Goal: Check status: Check status

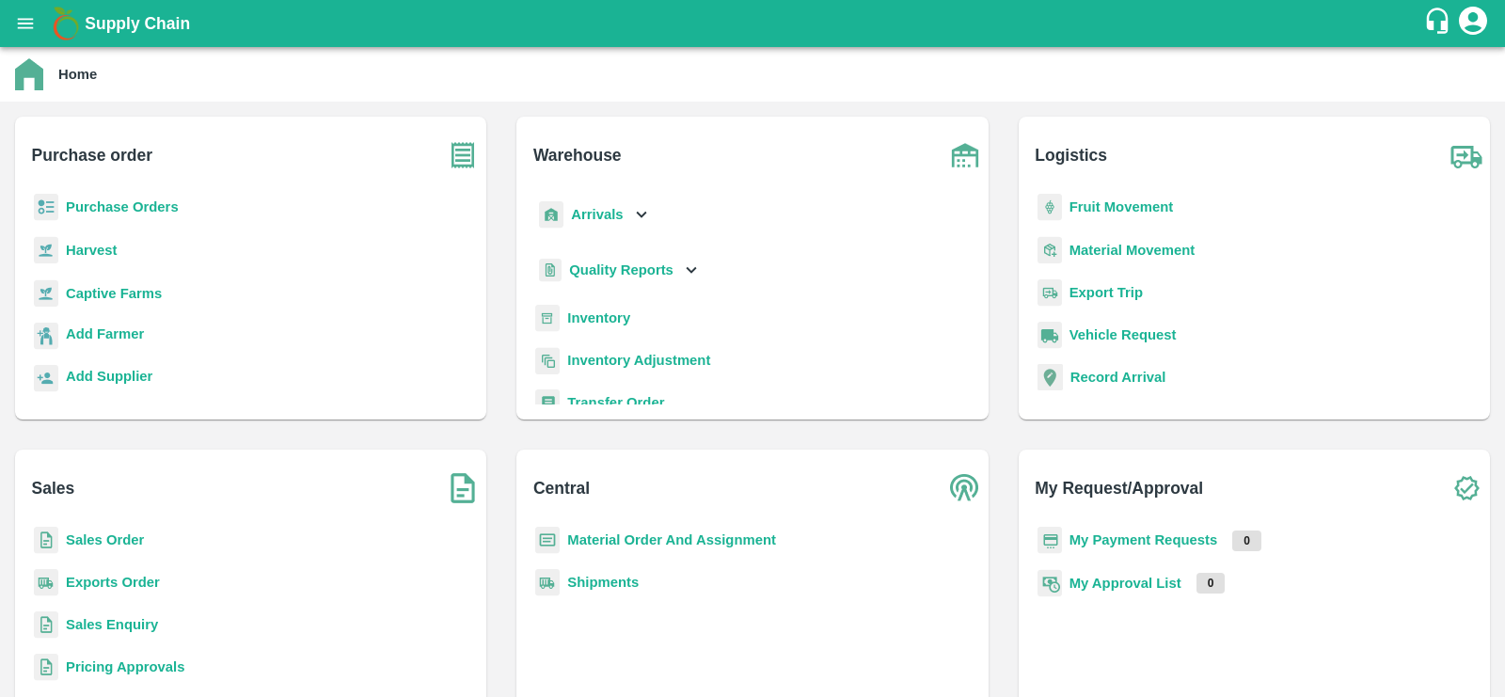
click at [126, 530] on p "Sales Order" at bounding box center [105, 539] width 78 height 21
click at [126, 538] on b "Sales Order" at bounding box center [105, 539] width 78 height 15
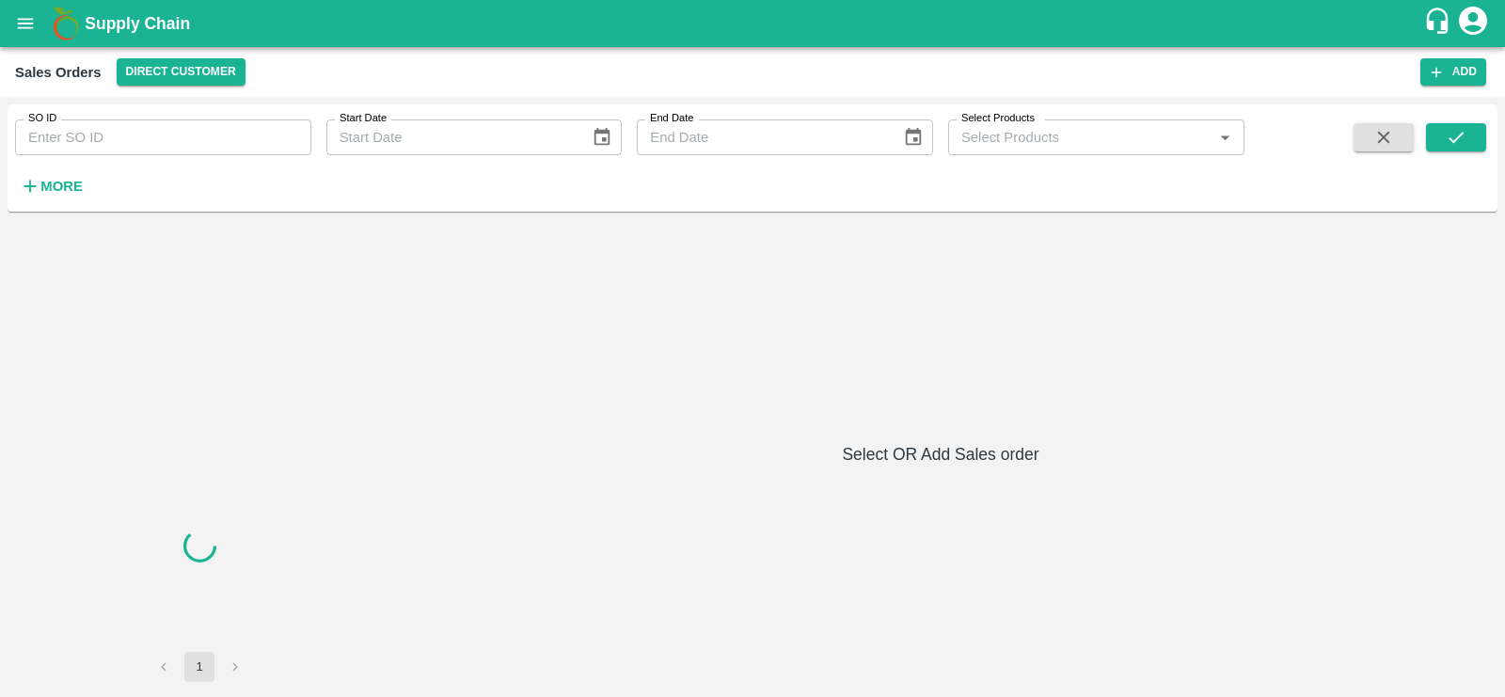
click at [122, 136] on input "SO ID" at bounding box center [163, 137] width 296 height 36
paste input "597446"
type input "597446"
click at [1433, 136] on button "submit" at bounding box center [1456, 137] width 60 height 28
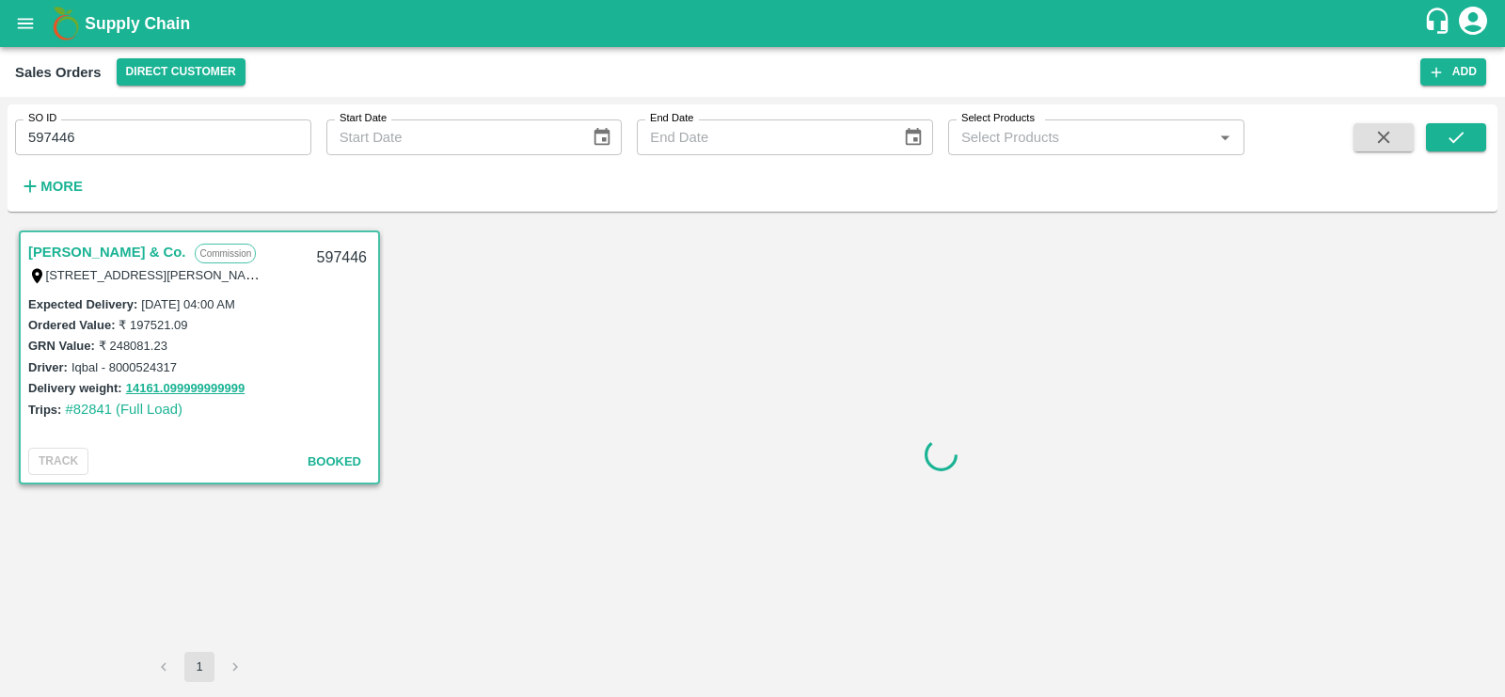
click at [92, 249] on link "Ashok Kumar Jhuramal & Co." at bounding box center [106, 252] width 157 height 24
click at [135, 252] on link "Ashok Kumar Jhuramal & Co." at bounding box center [106, 252] width 157 height 24
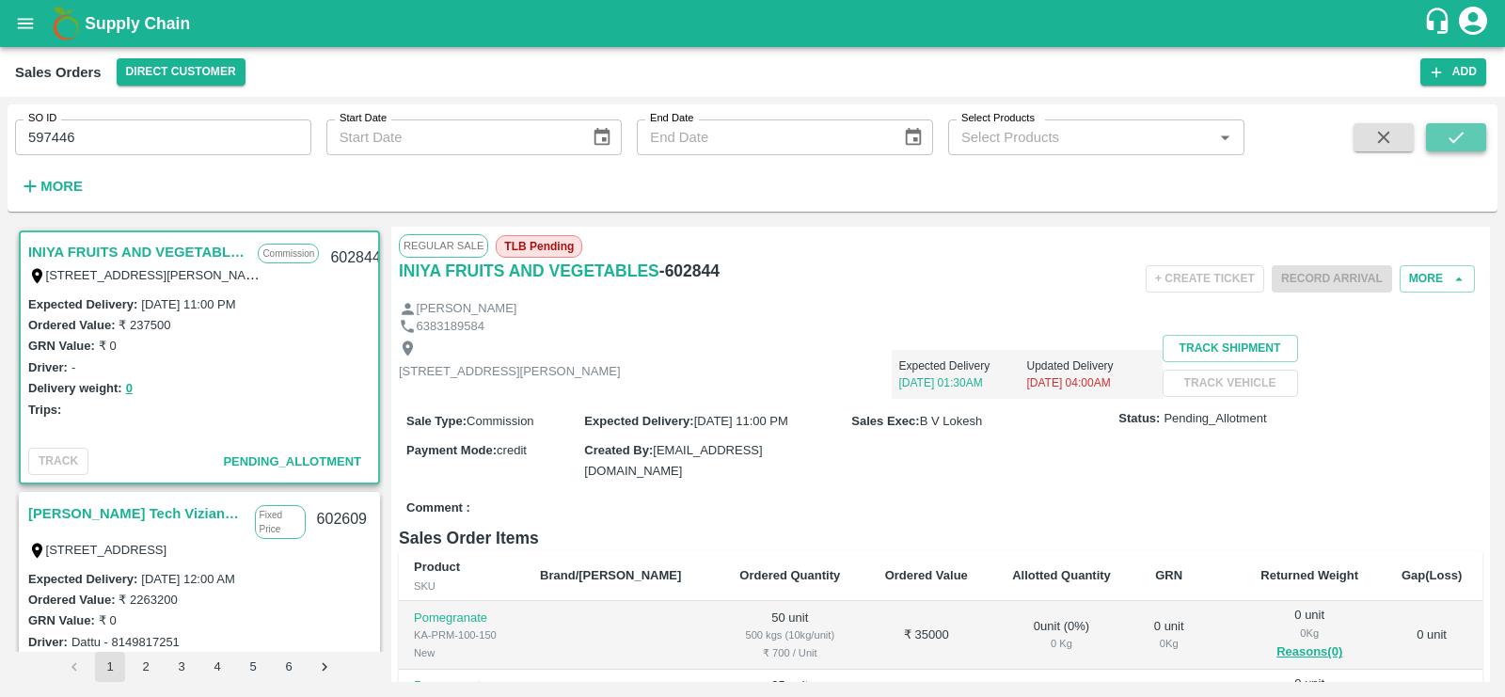
click at [1450, 147] on icon "submit" at bounding box center [1455, 137] width 21 height 21
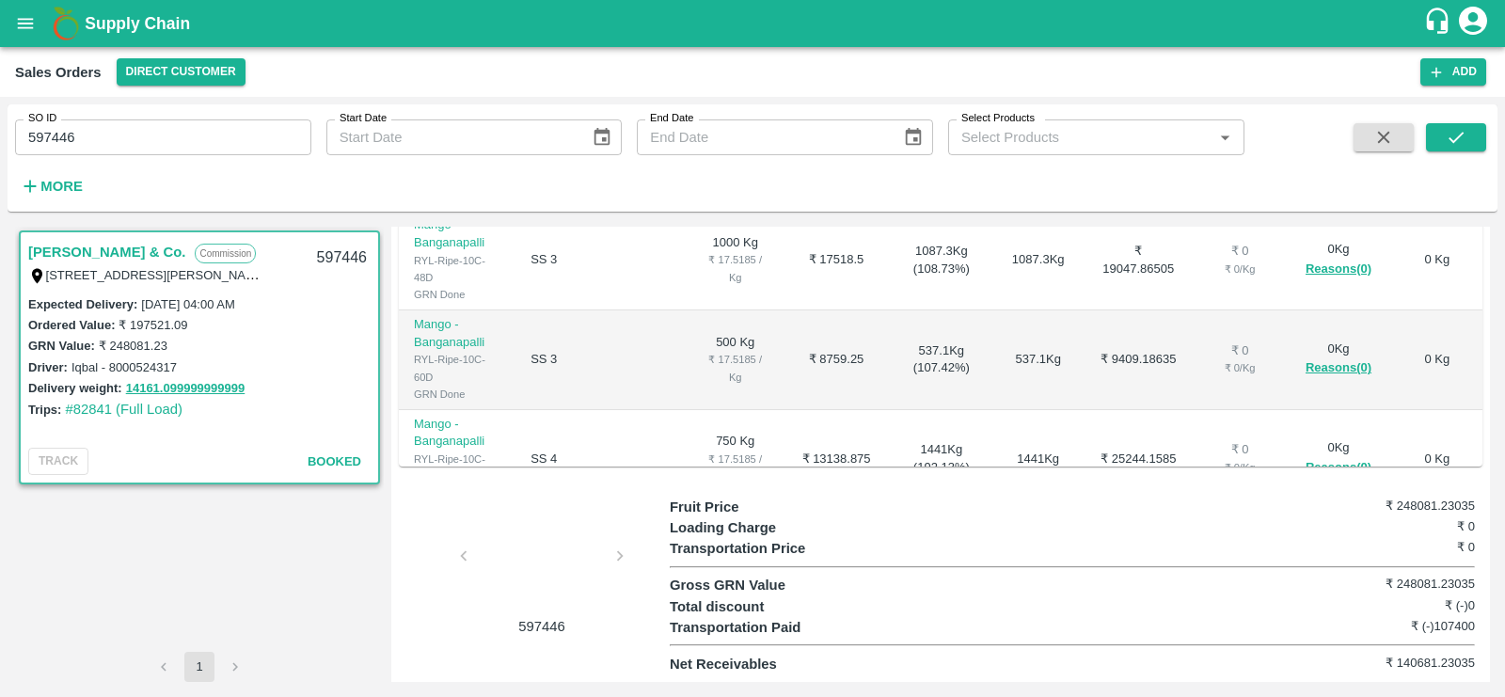
scroll to position [873, 0]
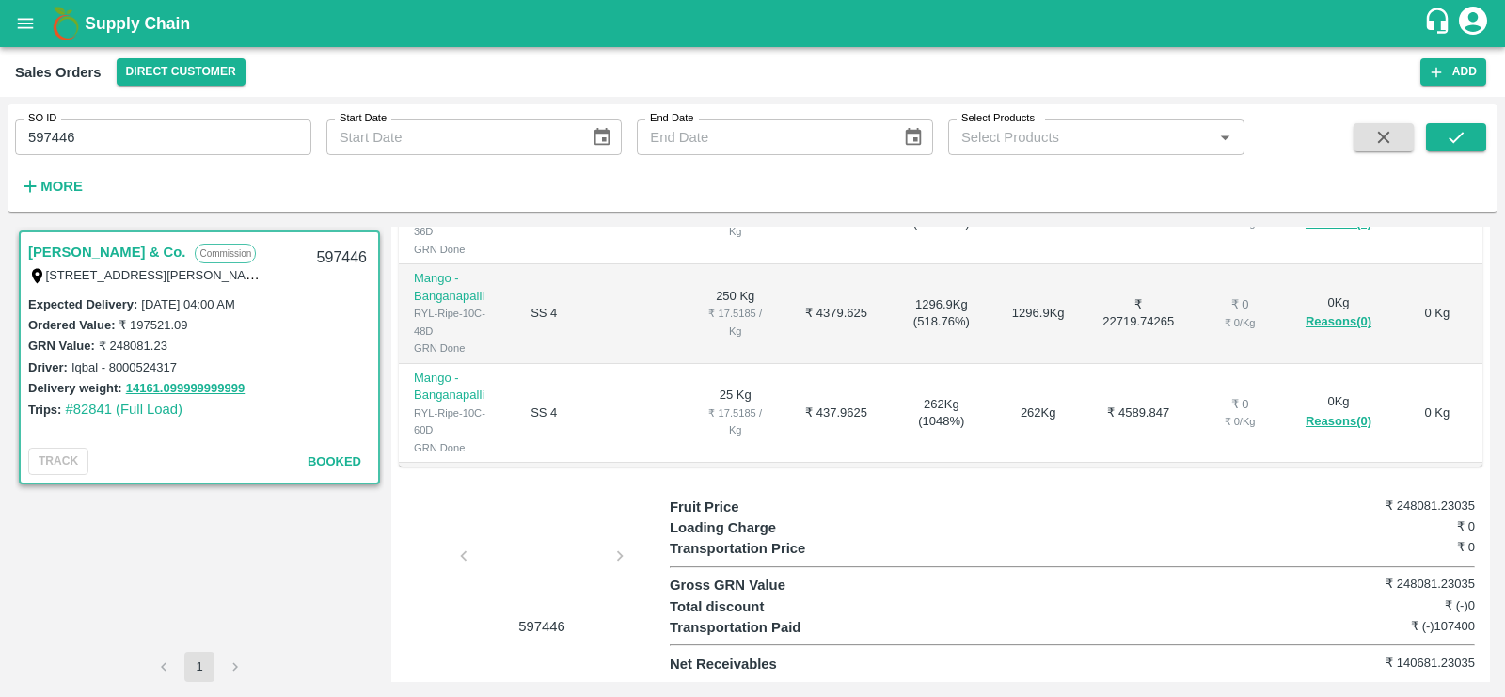
click at [1102, 670] on b "₹ 248081.23035" at bounding box center [1138, 687] width 78 height 35
click at [153, 402] on link "#82841 (Full Load)" at bounding box center [124, 409] width 118 height 15
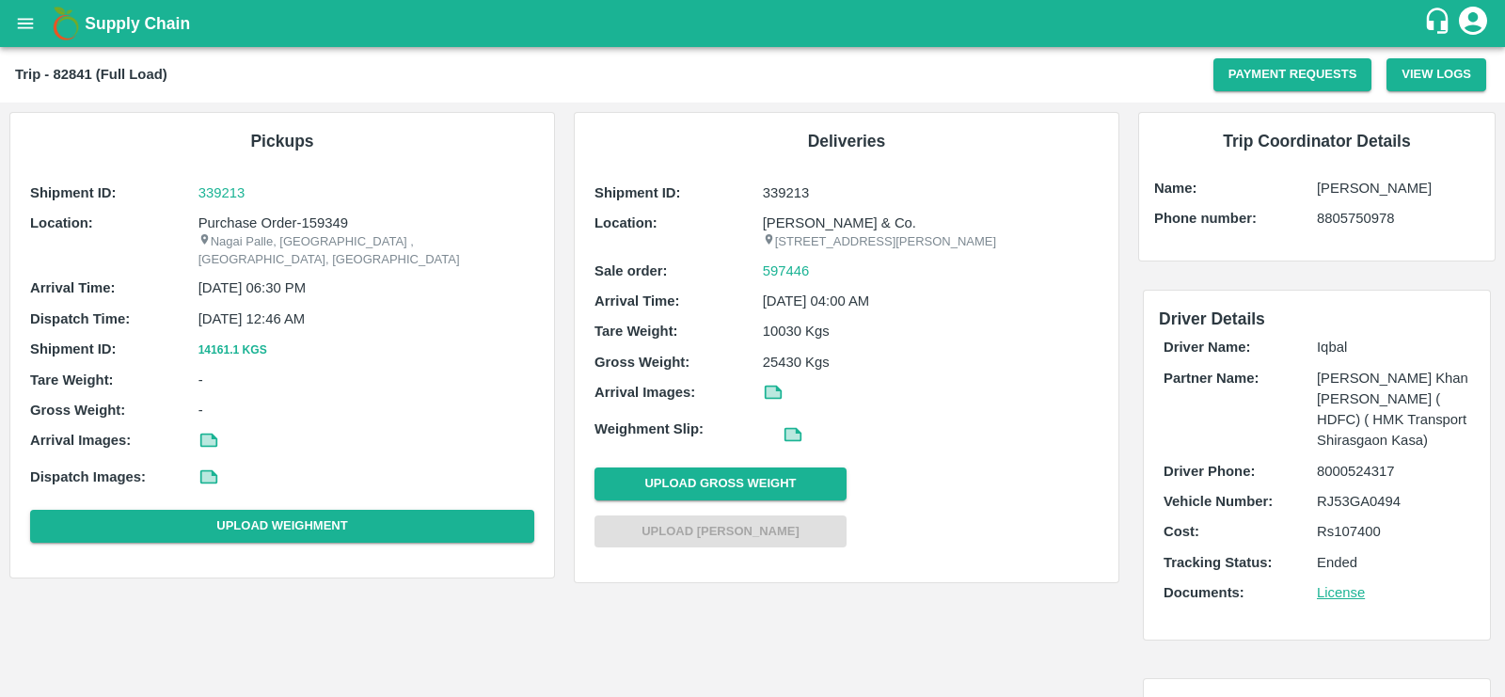
click at [337, 220] on p "Purchase Order-159349" at bounding box center [366, 223] width 336 height 21
copy p "159349"
click at [252, 196] on p "339213" at bounding box center [366, 192] width 336 height 21
click at [8, 28] on button "open drawer" at bounding box center [25, 23] width 43 height 43
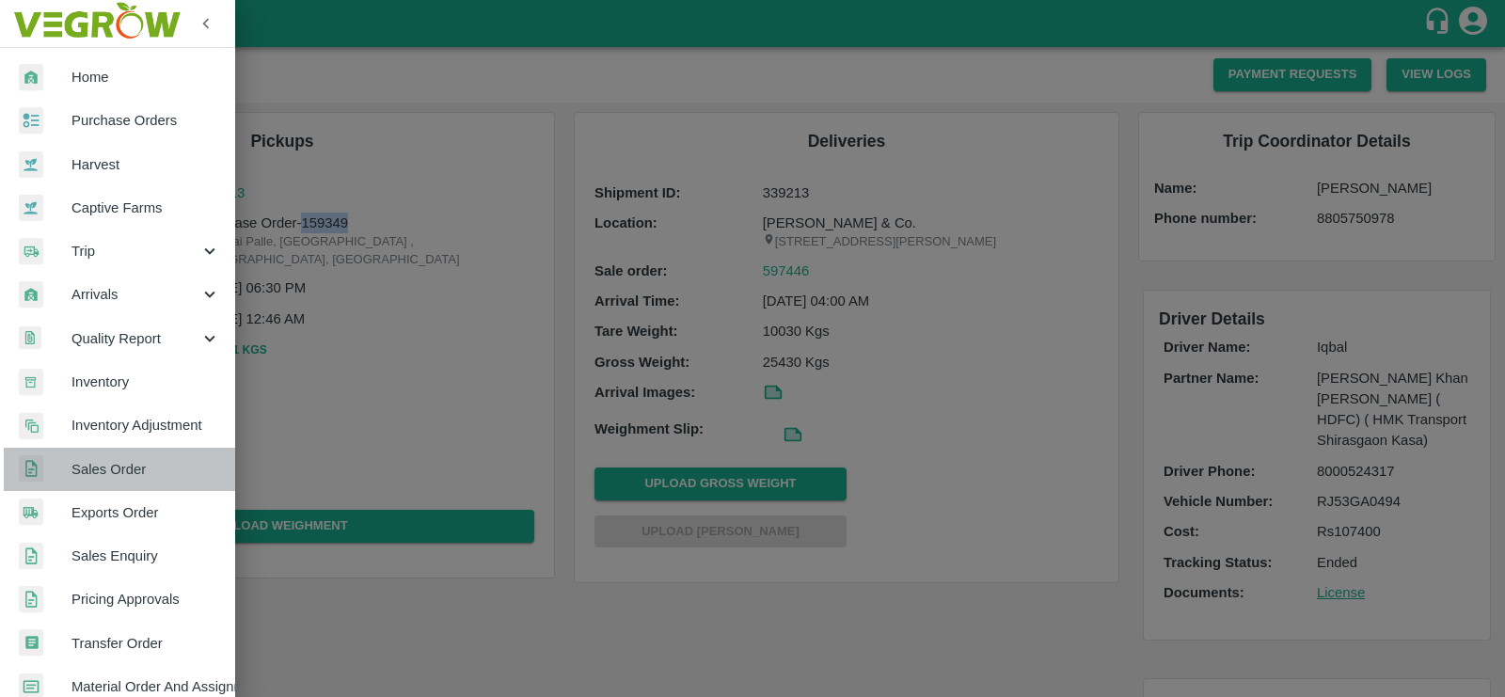
click at [133, 469] on span "Sales Order" at bounding box center [145, 469] width 149 height 21
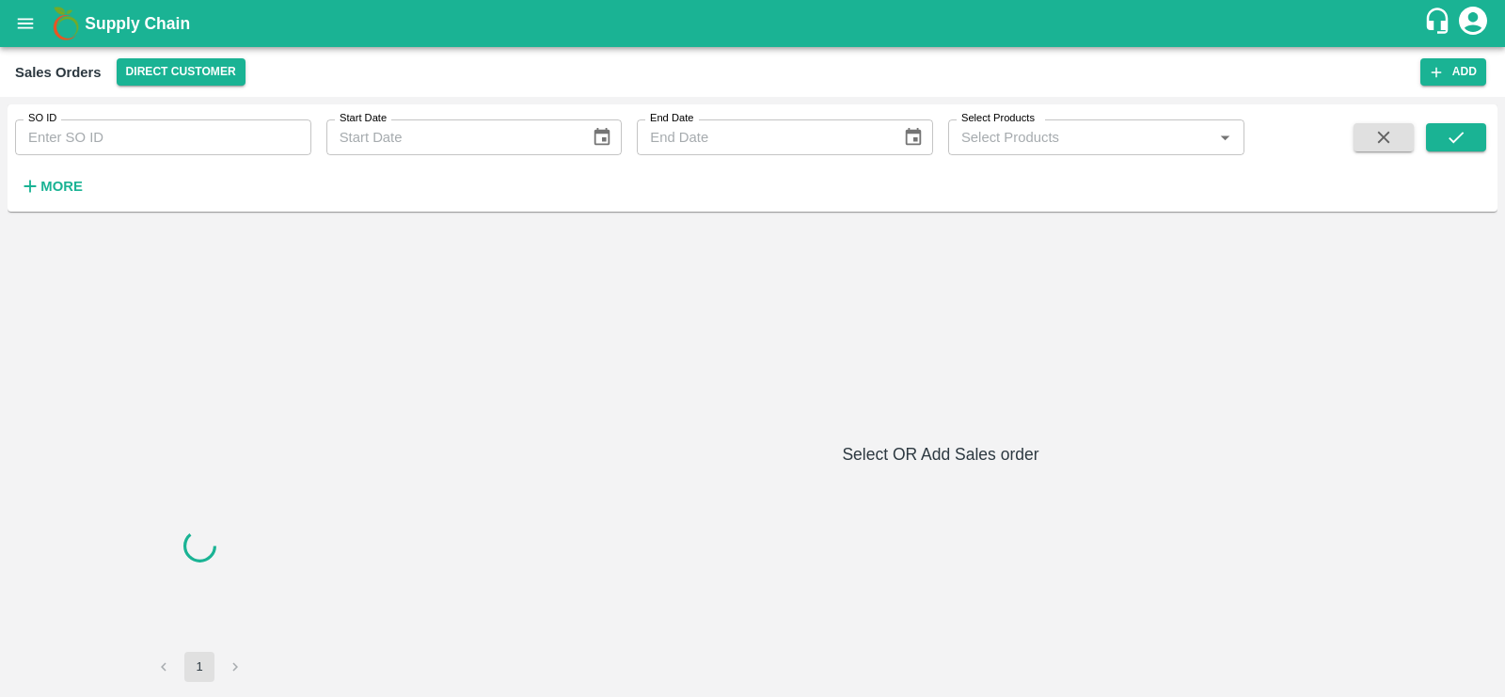
click at [121, 132] on input "SO ID" at bounding box center [163, 137] width 296 height 36
paste input "592746"
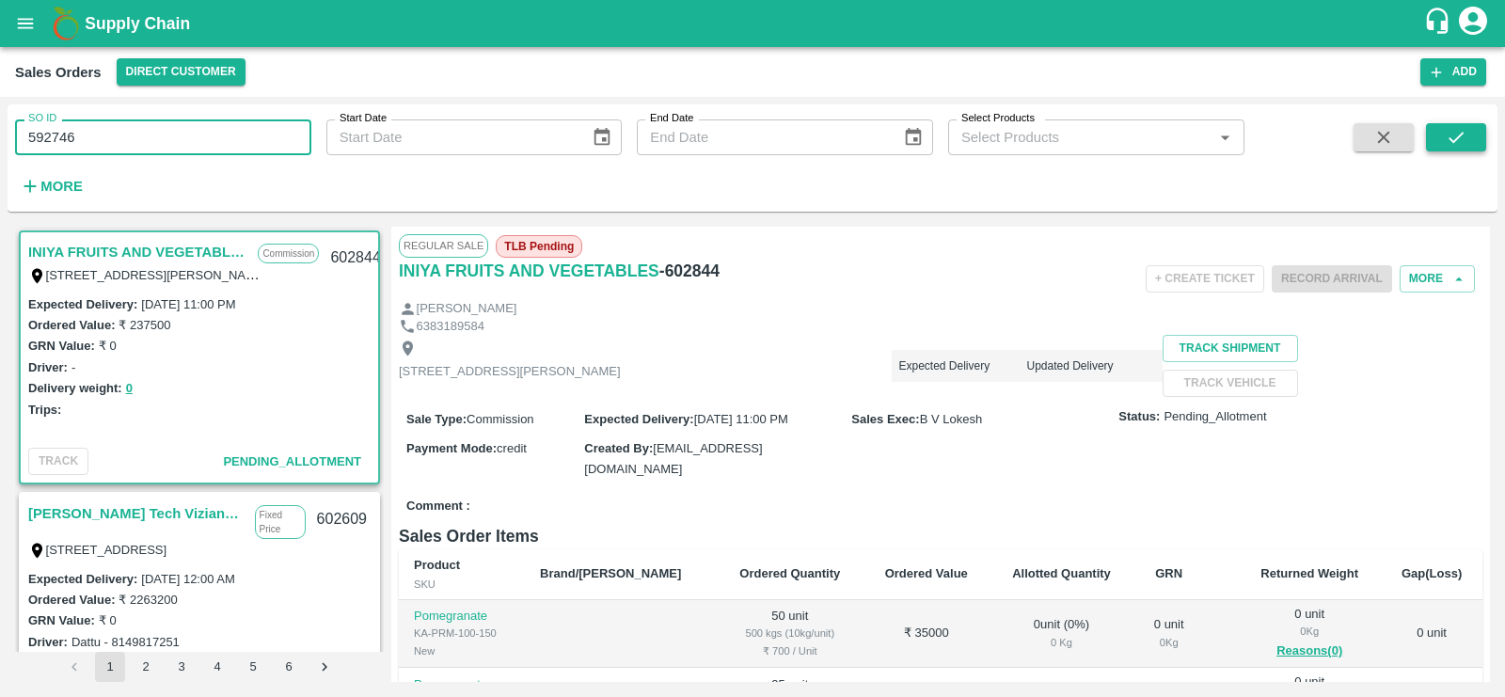
type input "592746"
click at [1474, 131] on button "submit" at bounding box center [1456, 137] width 60 height 28
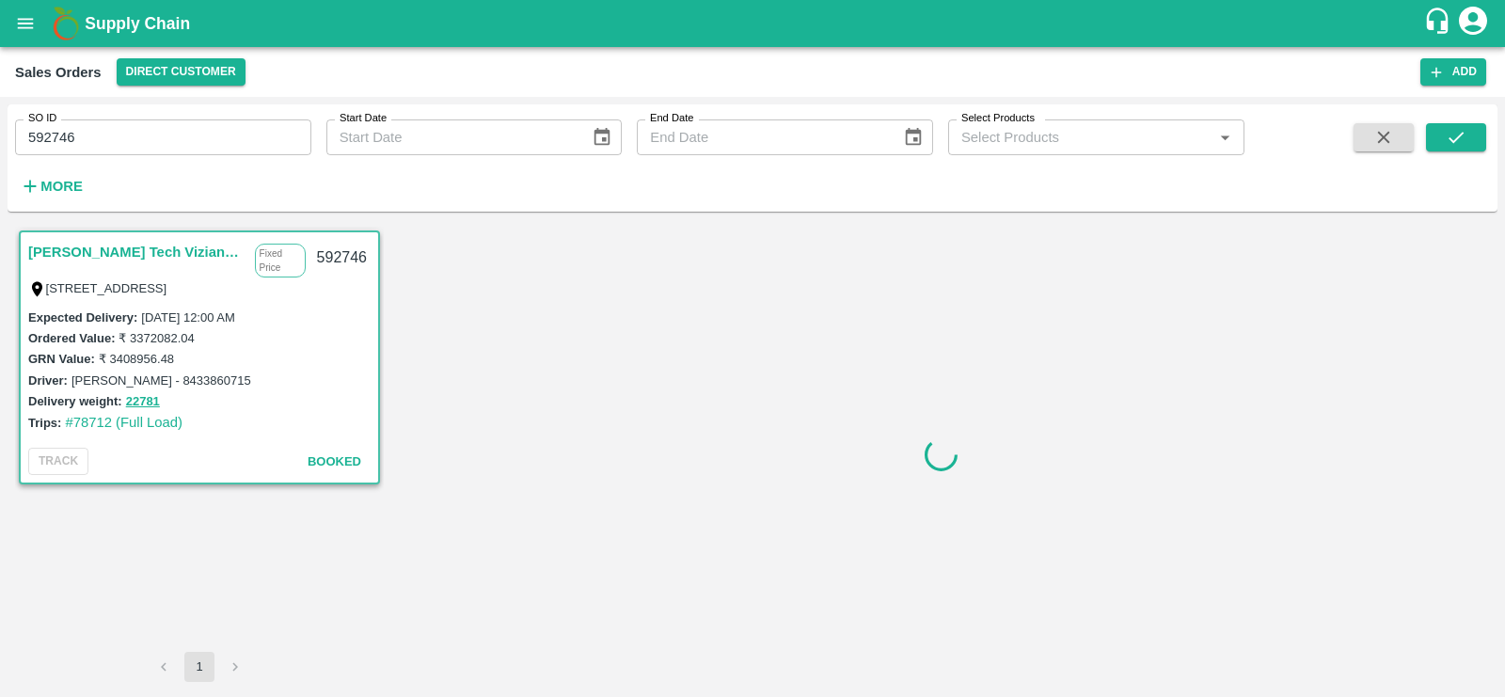
click at [100, 246] on link "Eesha Agro Tech Vizianagaram" at bounding box center [136, 252] width 217 height 24
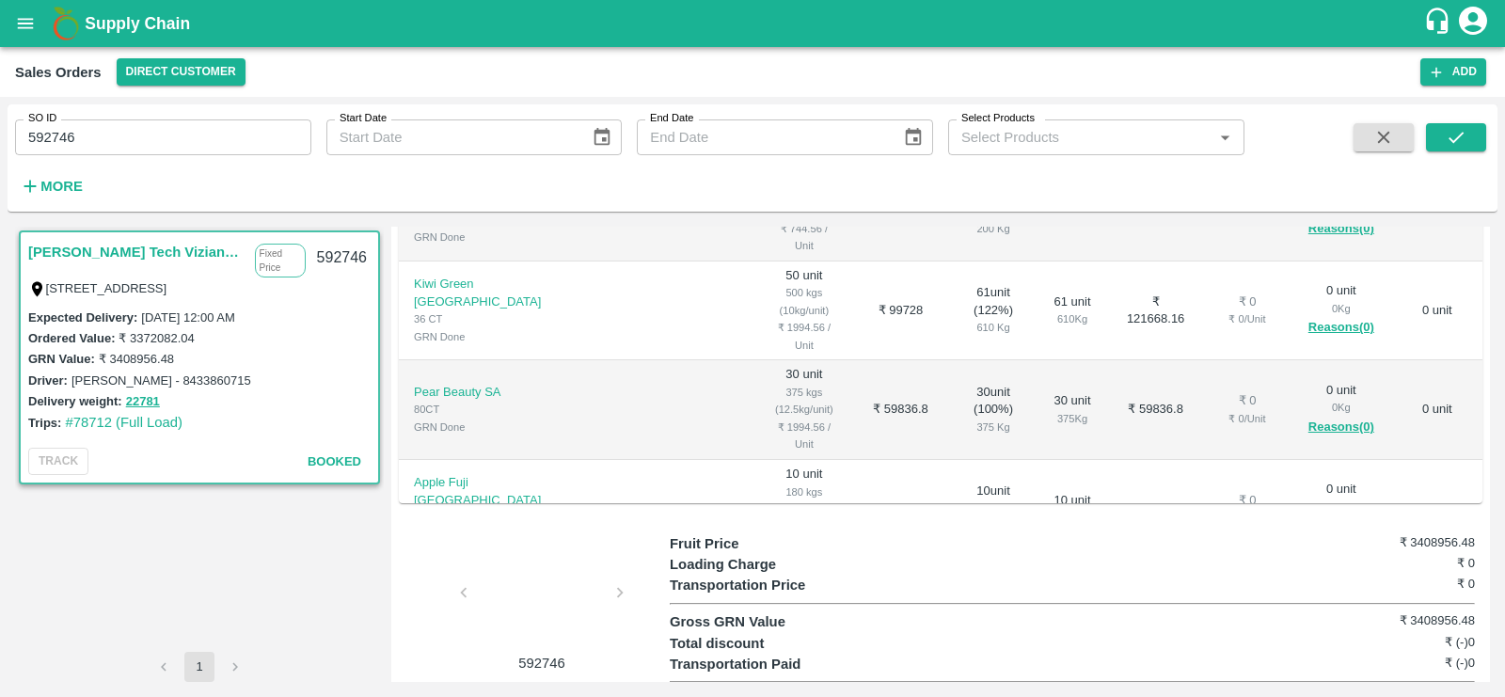
scroll to position [499, 0]
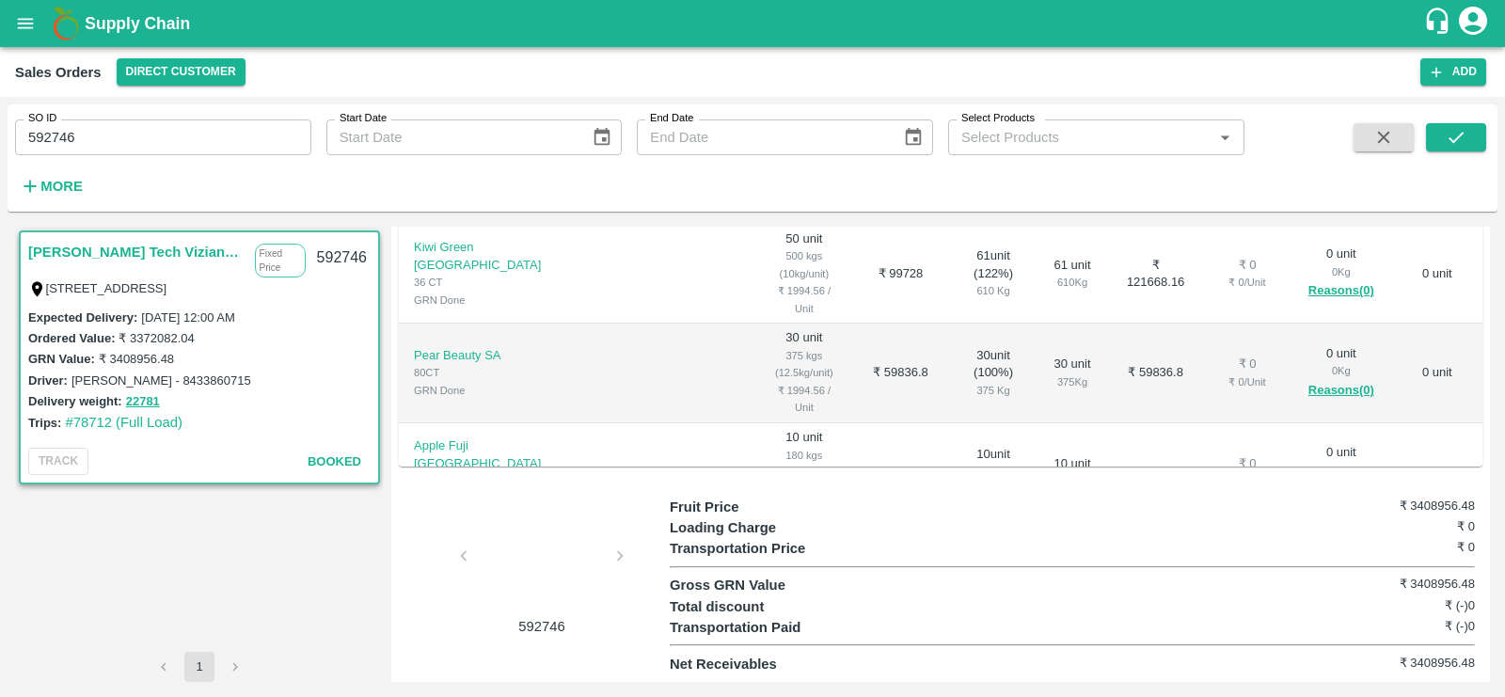
click at [1123, 630] on b "₹ 3408956.48" at bounding box center [1155, 647] width 65 height 35
click at [976, 630] on b "22781 Kgs" at bounding box center [993, 647] width 34 height 35
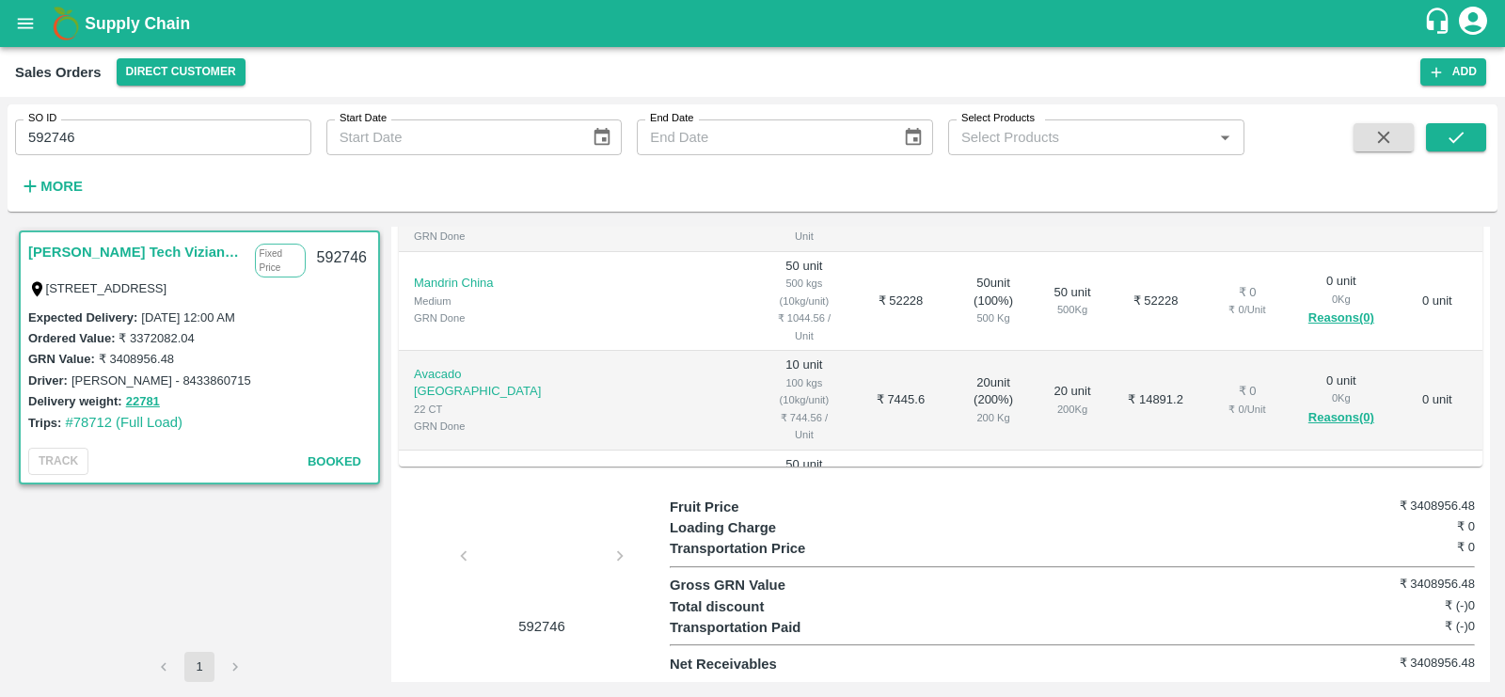
scroll to position [614, 0]
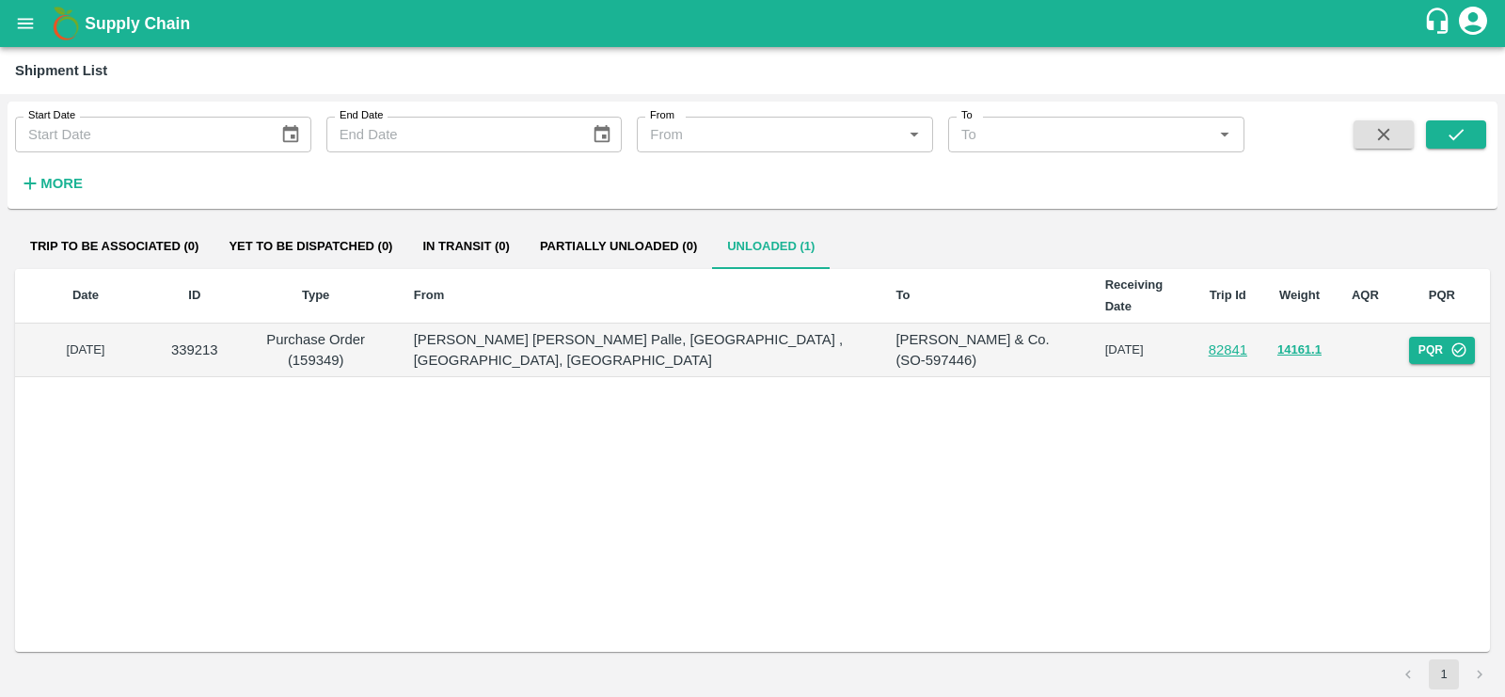
click at [1234, 350] on link "82841" at bounding box center [1227, 349] width 39 height 15
click at [1299, 349] on button "14161.1" at bounding box center [1299, 350] width 44 height 22
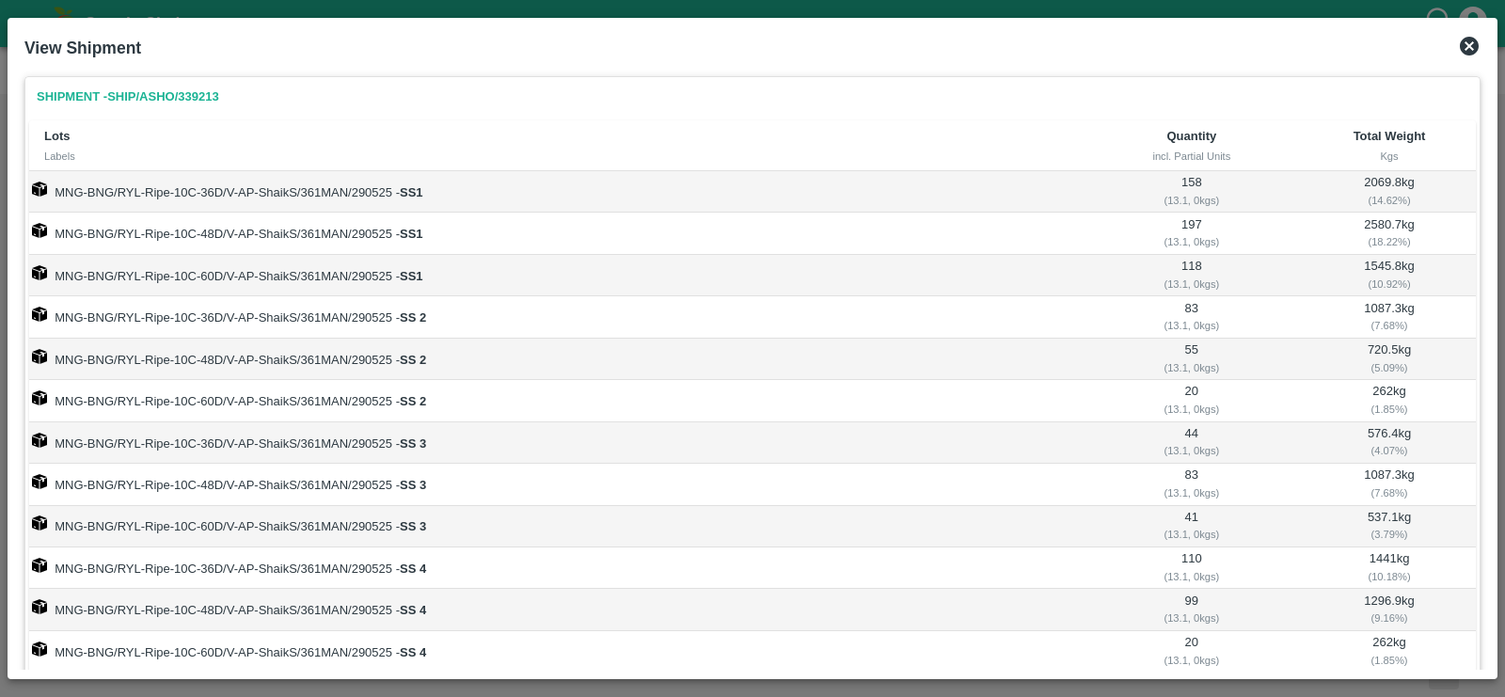
scroll to position [169, 0]
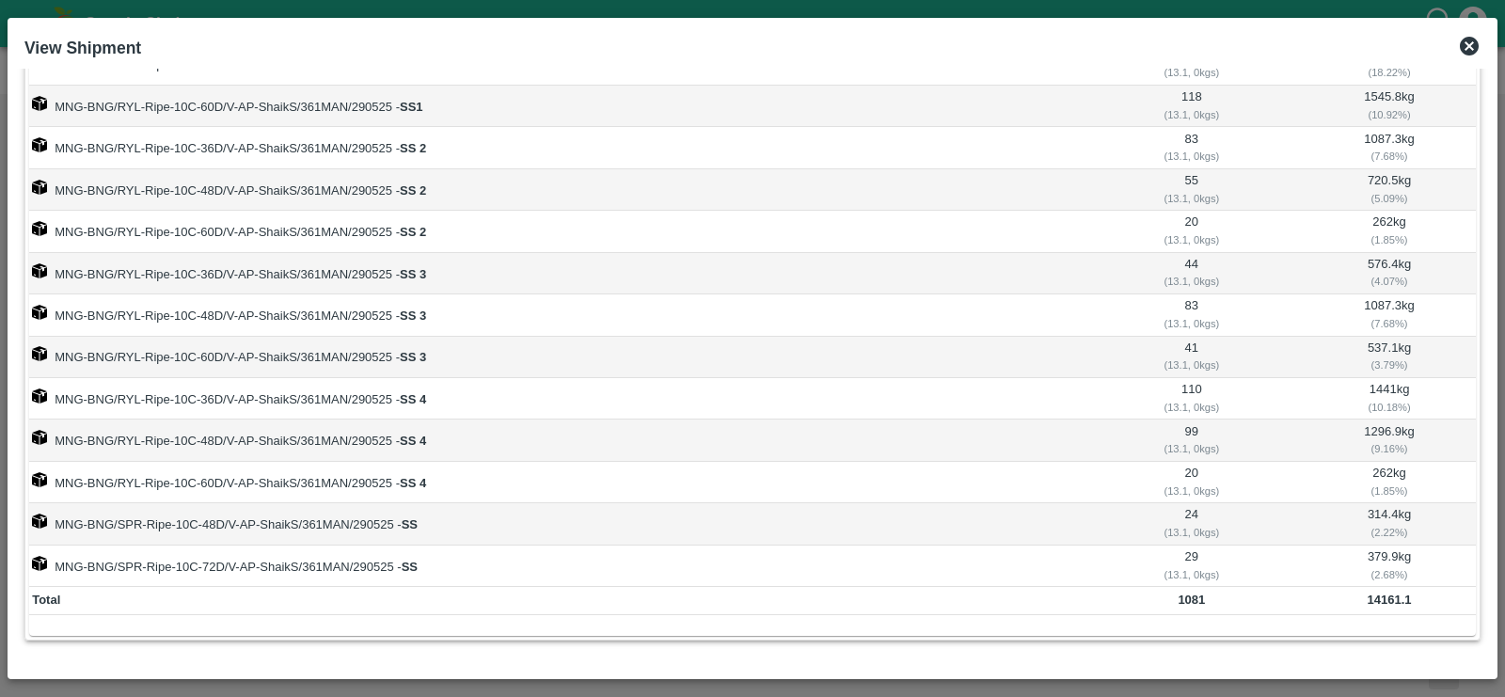
click at [1186, 593] on b "1081" at bounding box center [1190, 599] width 27 height 14
click at [1190, 592] on b "1081" at bounding box center [1190, 599] width 27 height 14
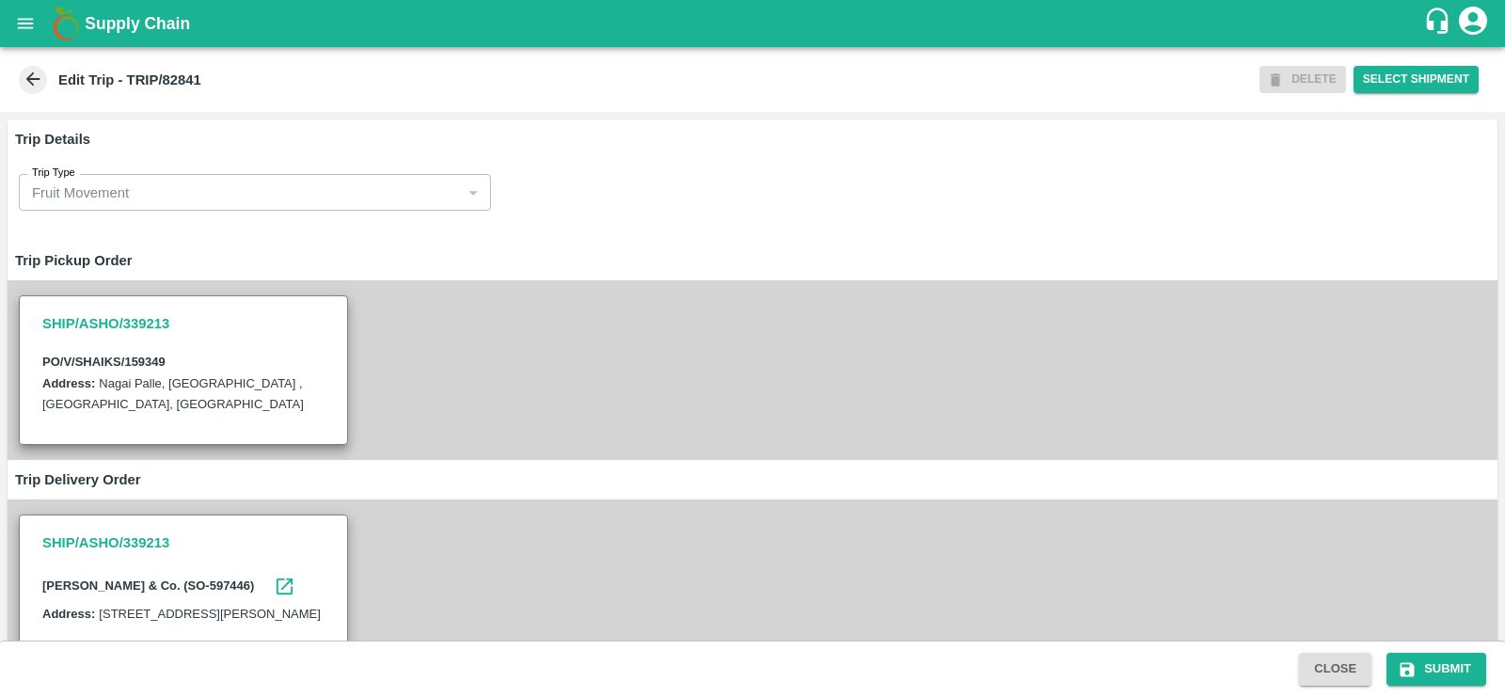
click at [26, 73] on icon at bounding box center [33, 79] width 21 height 21
click at [34, 79] on icon at bounding box center [33, 79] width 14 height 14
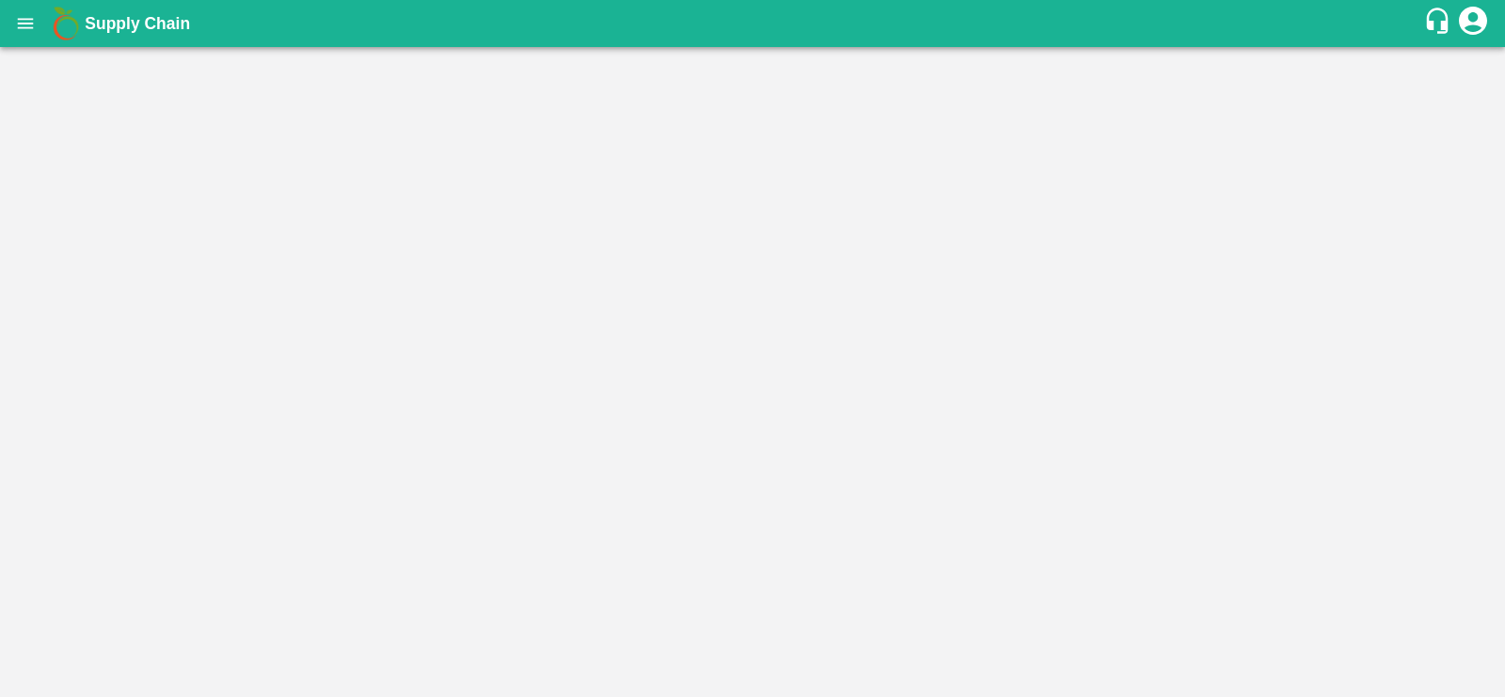
click at [21, 14] on icon "open drawer" at bounding box center [25, 23] width 21 height 21
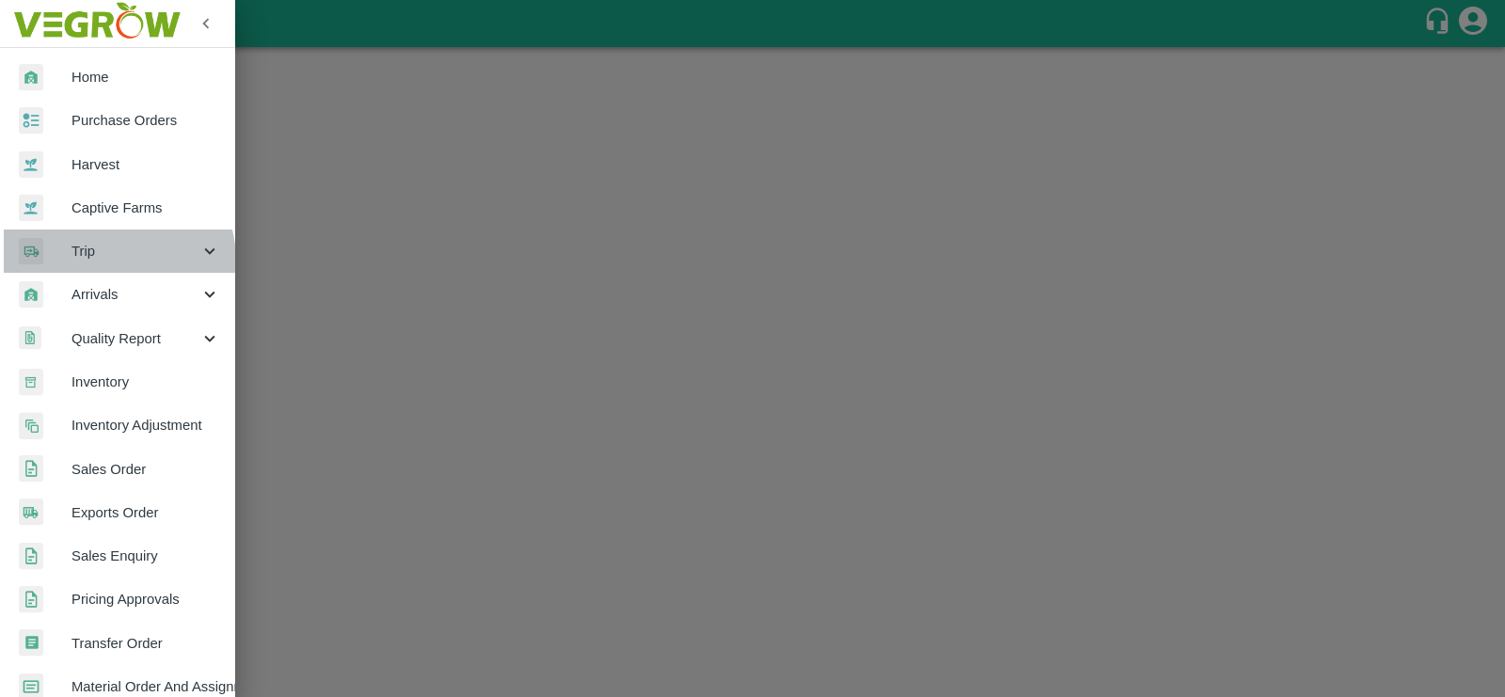
click at [101, 261] on div "Trip" at bounding box center [117, 250] width 235 height 43
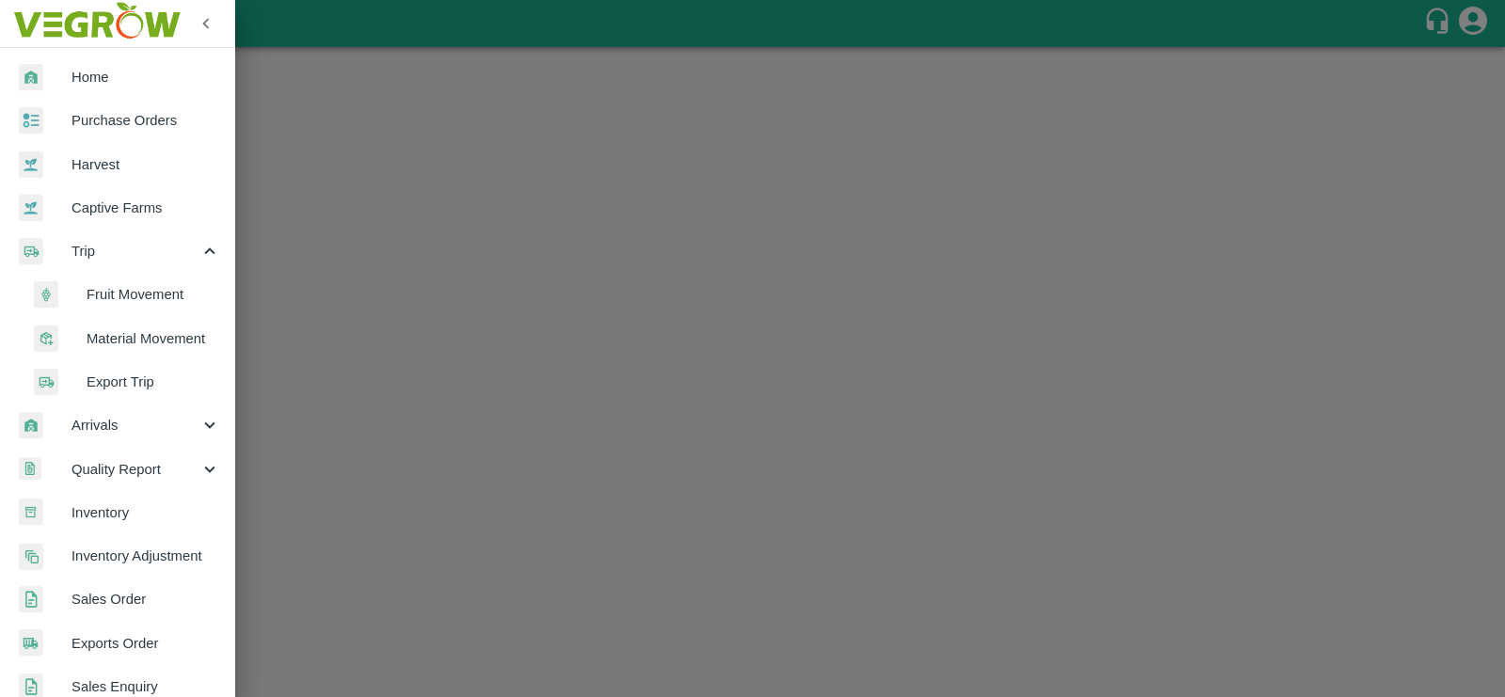
click at [122, 292] on span "Fruit Movement" at bounding box center [154, 294] width 134 height 21
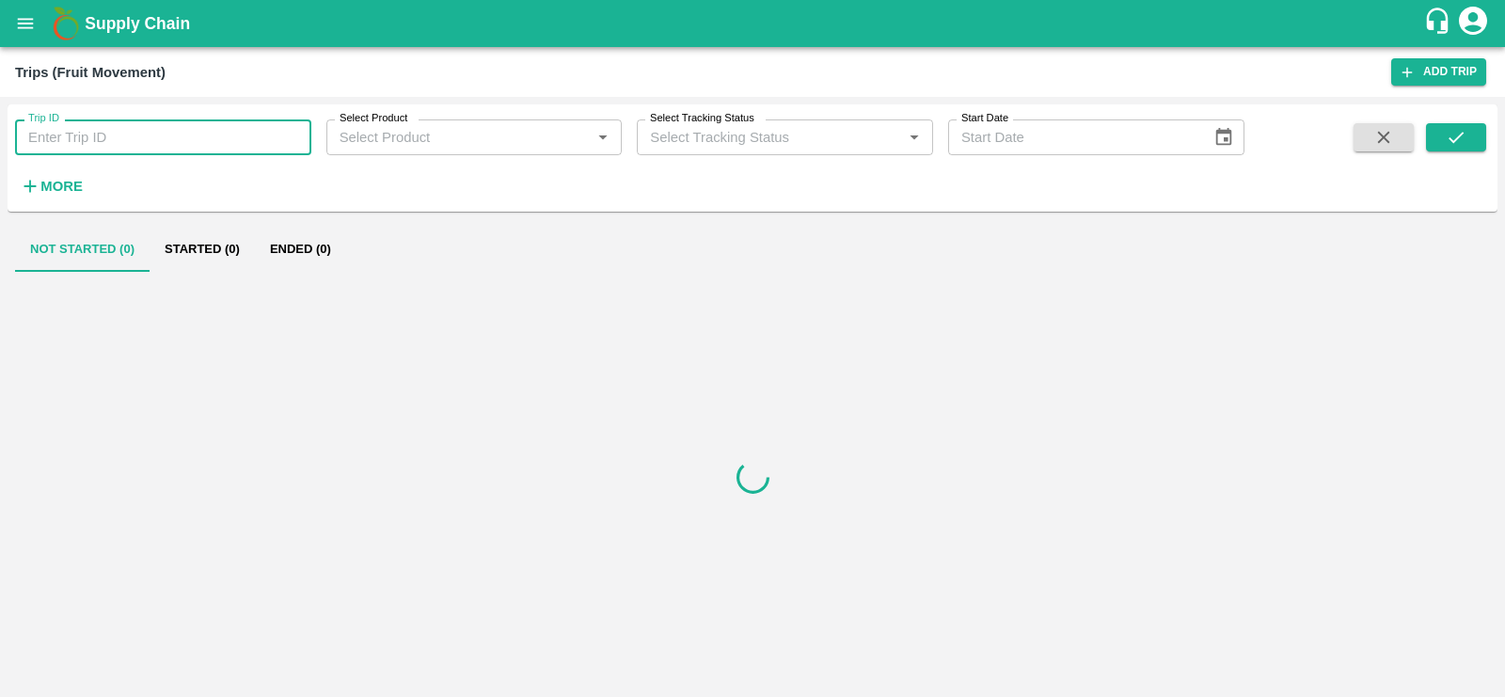
click at [131, 139] on input "Trip ID" at bounding box center [163, 137] width 296 height 36
click at [1448, 130] on icon "submit" at bounding box center [1455, 137] width 21 height 21
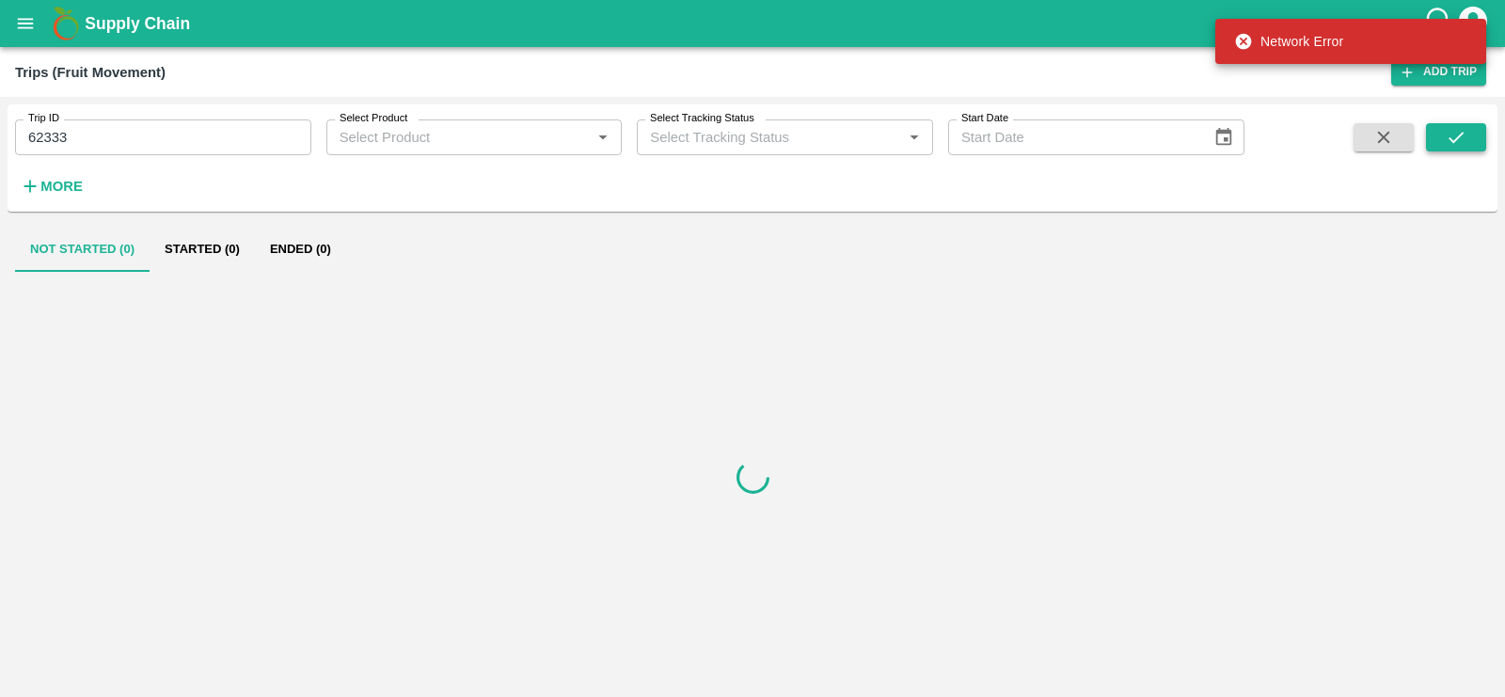
click at [1461, 138] on icon "submit" at bounding box center [1455, 137] width 21 height 21
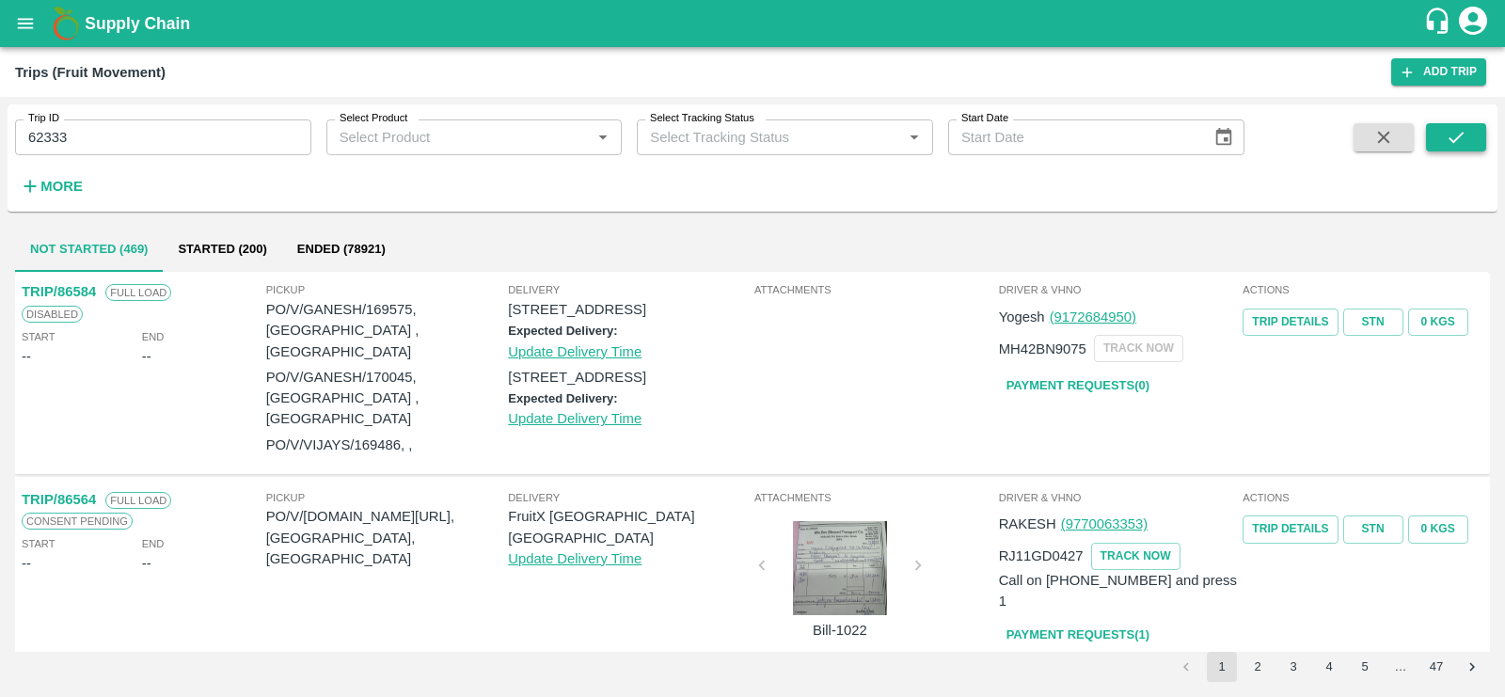
click at [1461, 138] on icon "submit" at bounding box center [1455, 137] width 21 height 21
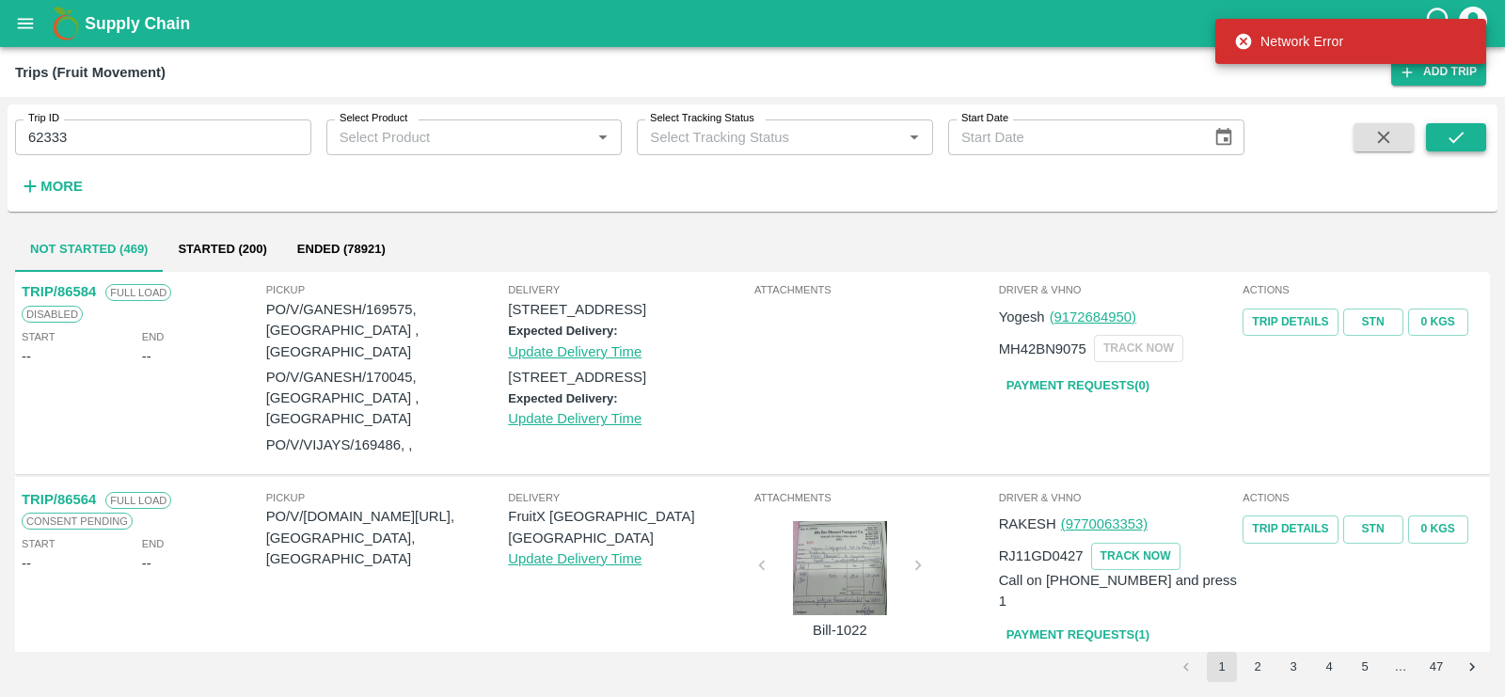
click at [1458, 139] on icon "submit" at bounding box center [1455, 137] width 21 height 21
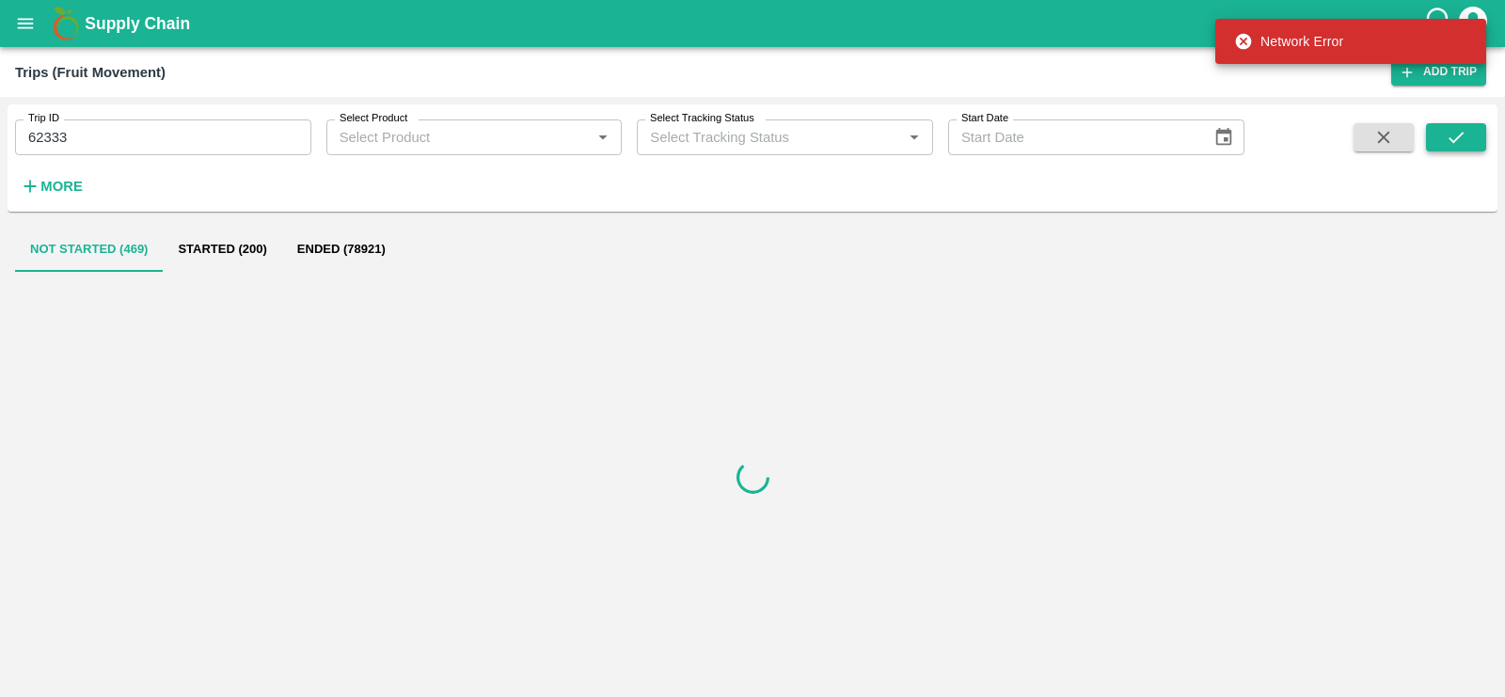
click at [1458, 139] on icon "submit" at bounding box center [1455, 137] width 21 height 21
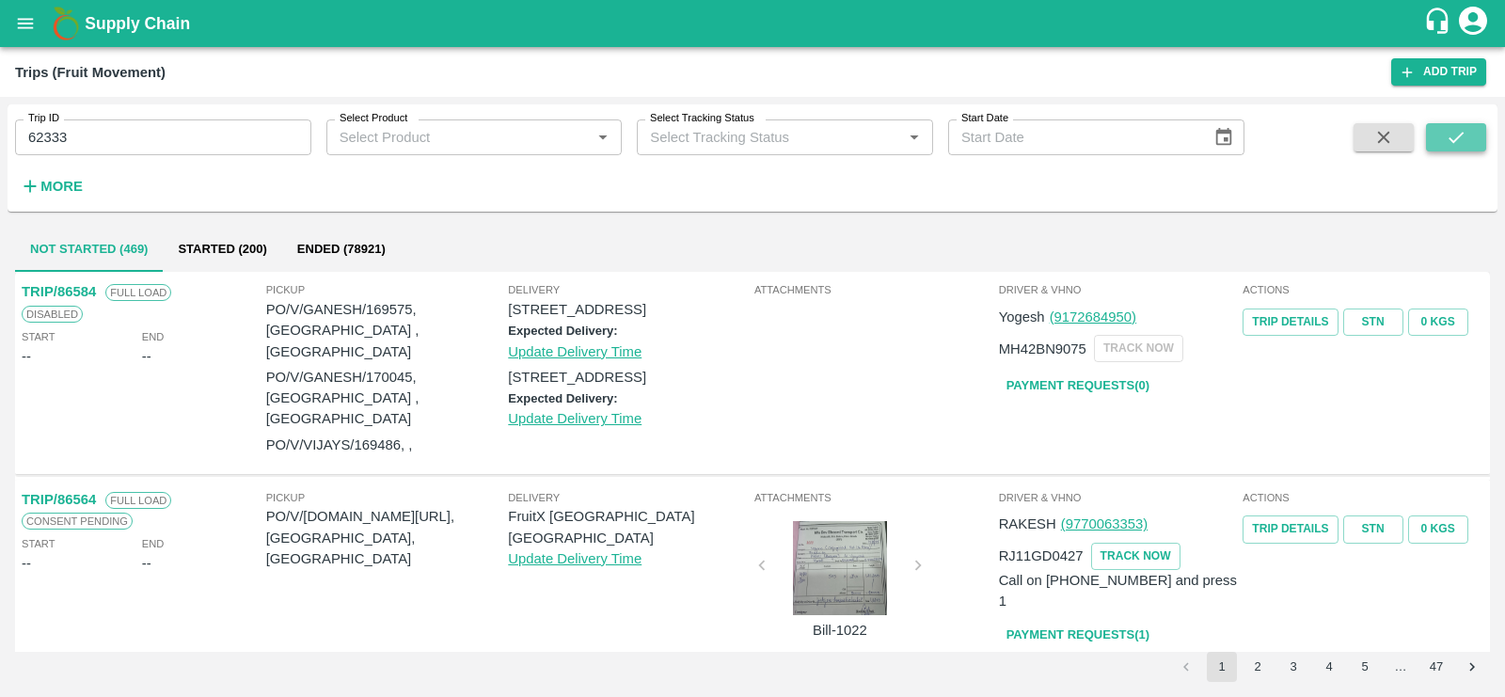
click at [1458, 139] on icon "submit" at bounding box center [1455, 137] width 21 height 21
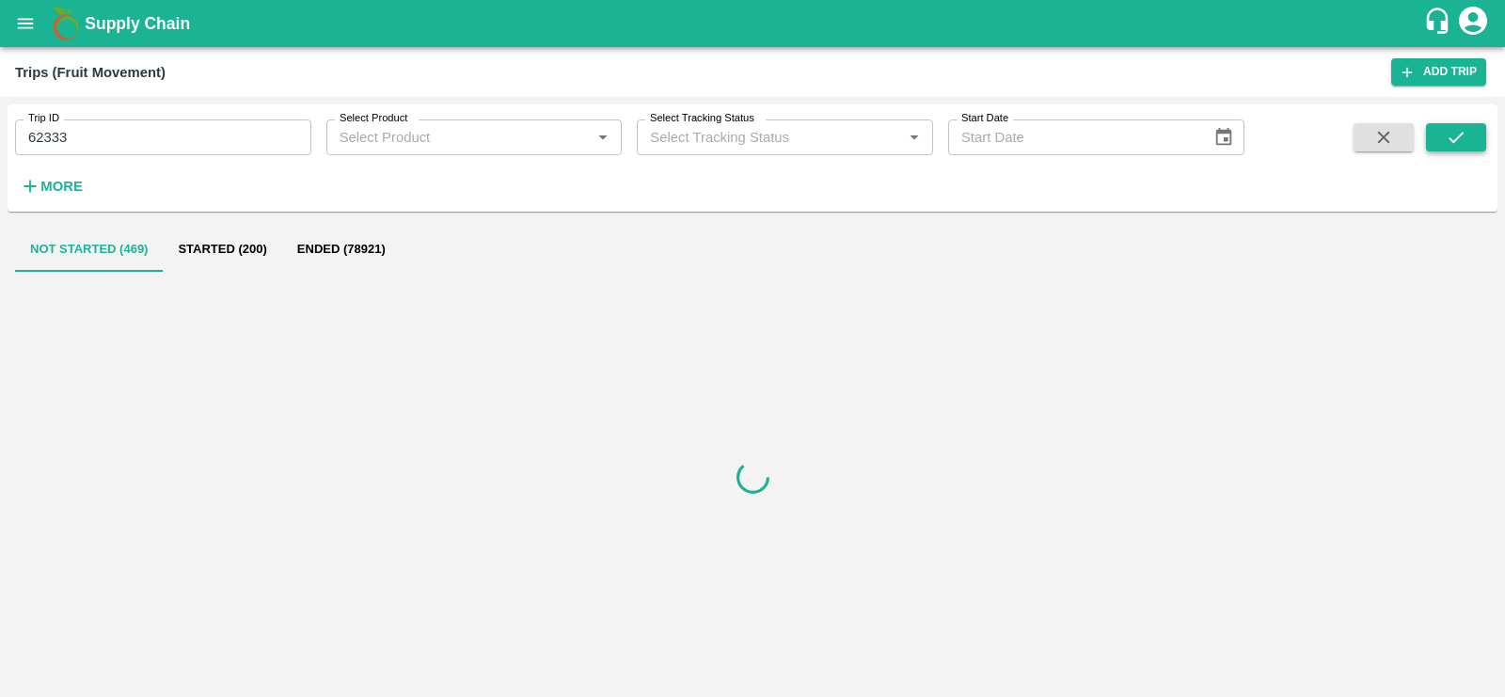
click at [1458, 139] on icon "submit" at bounding box center [1455, 137] width 21 height 21
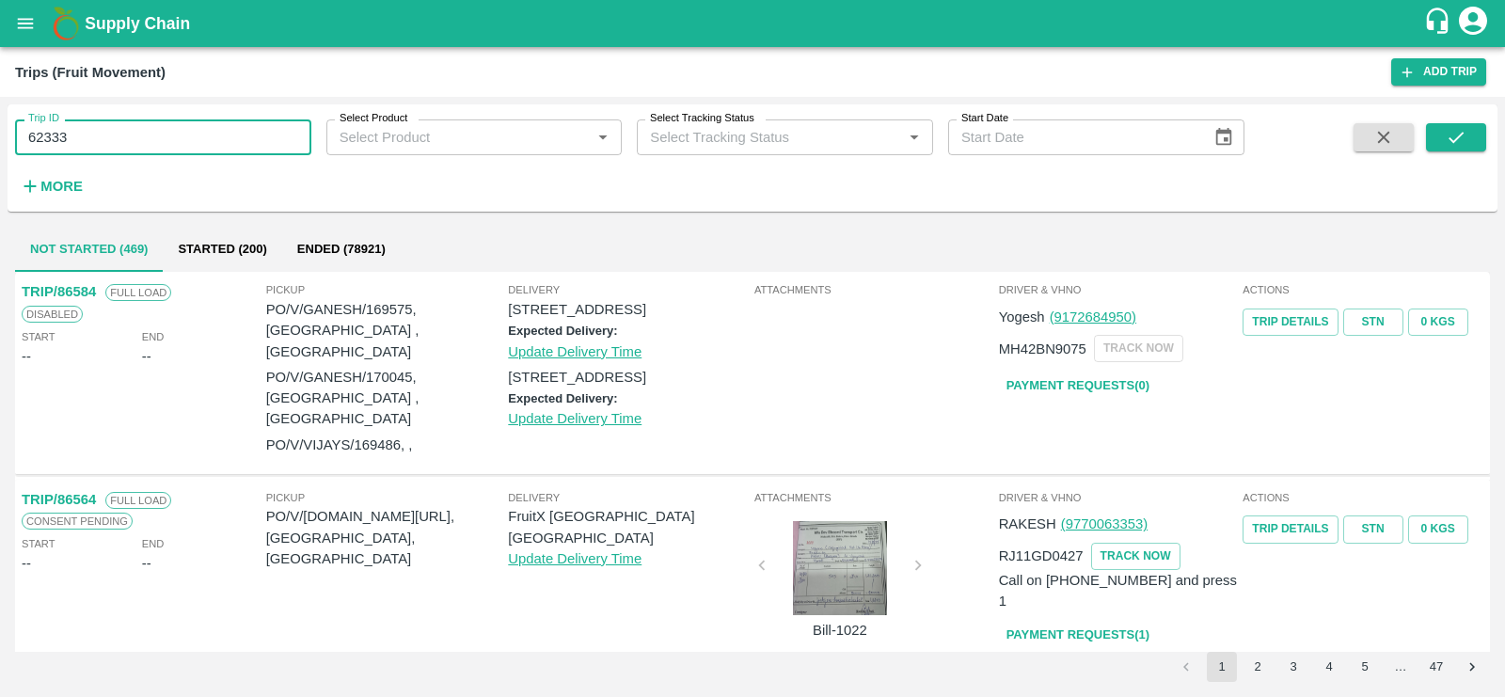
click at [150, 148] on input "62333" at bounding box center [163, 137] width 296 height 36
type input "62333"
click at [1447, 137] on icon "submit" at bounding box center [1455, 137] width 21 height 21
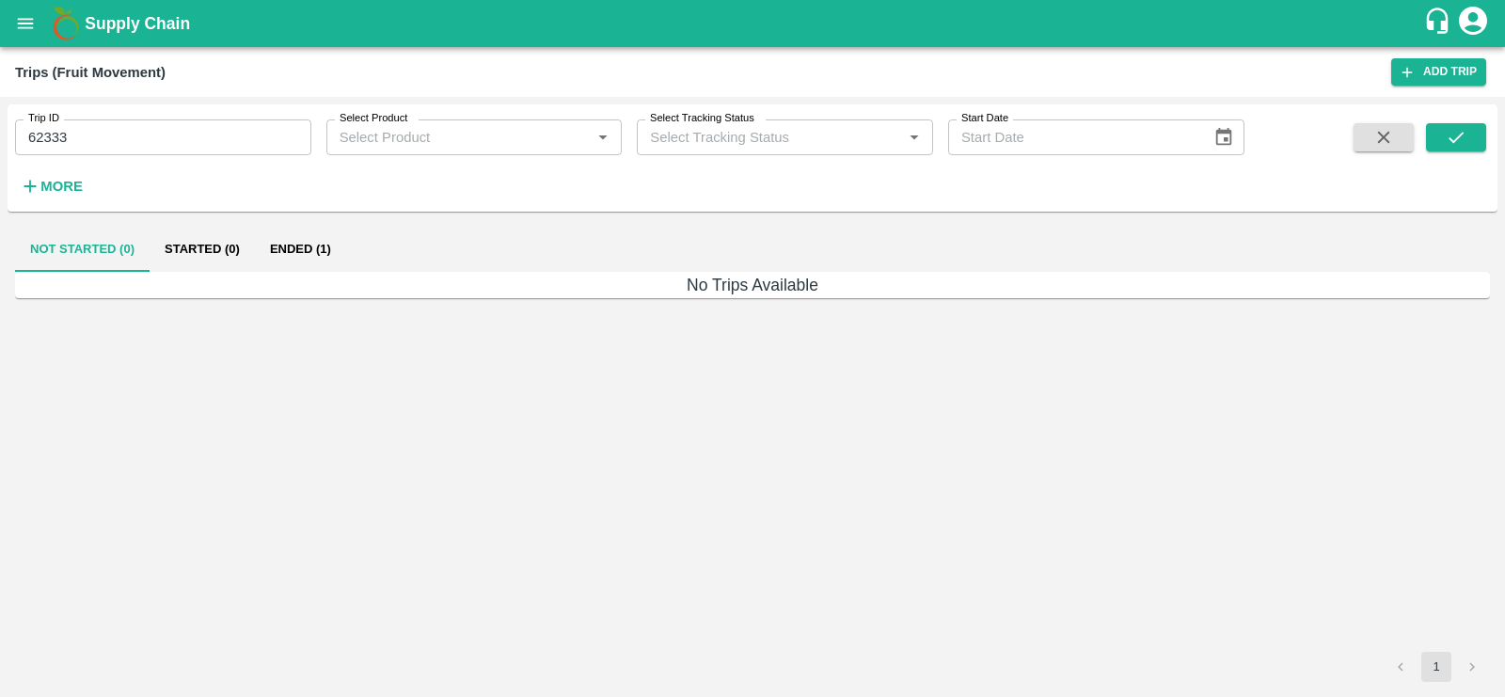
click at [306, 235] on button "Ended (1)" at bounding box center [300, 249] width 91 height 45
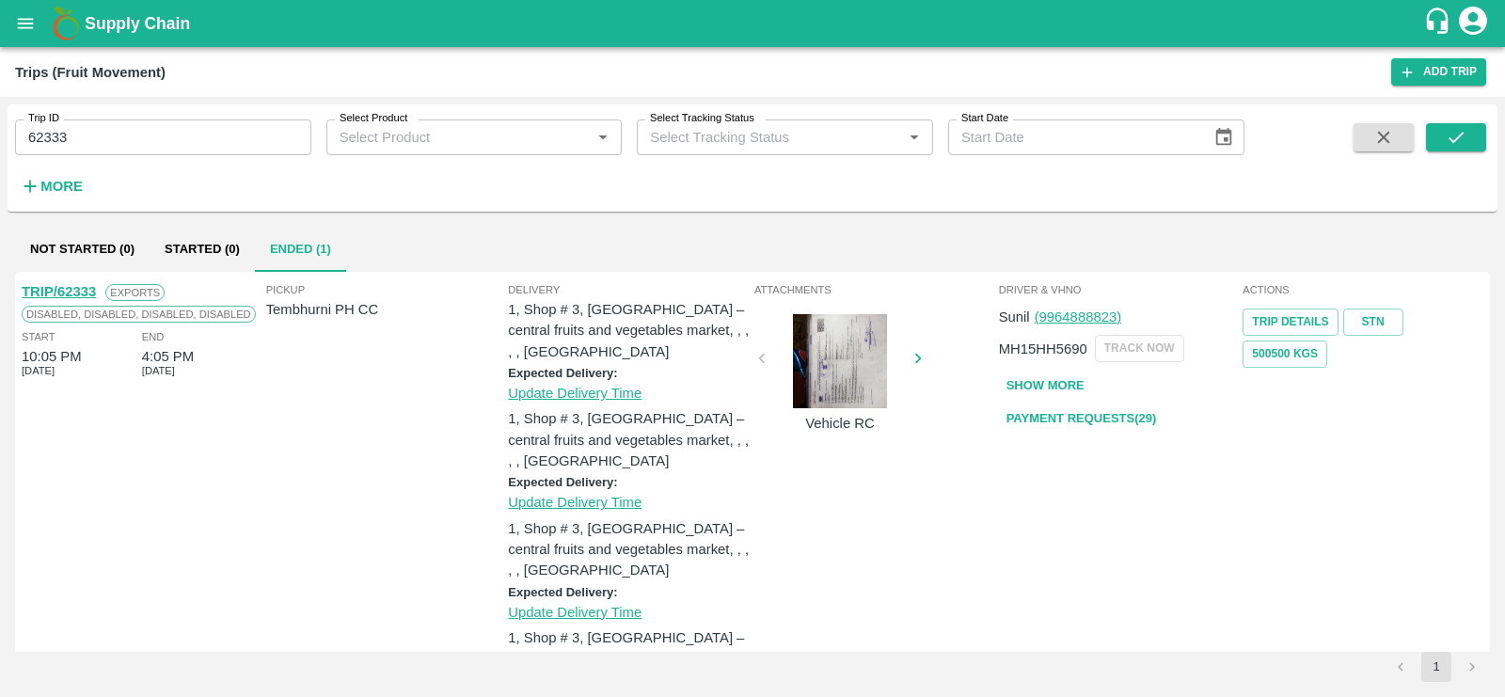
click at [1081, 418] on link "Payment Requests( 29 )" at bounding box center [1082, 418] width 166 height 33
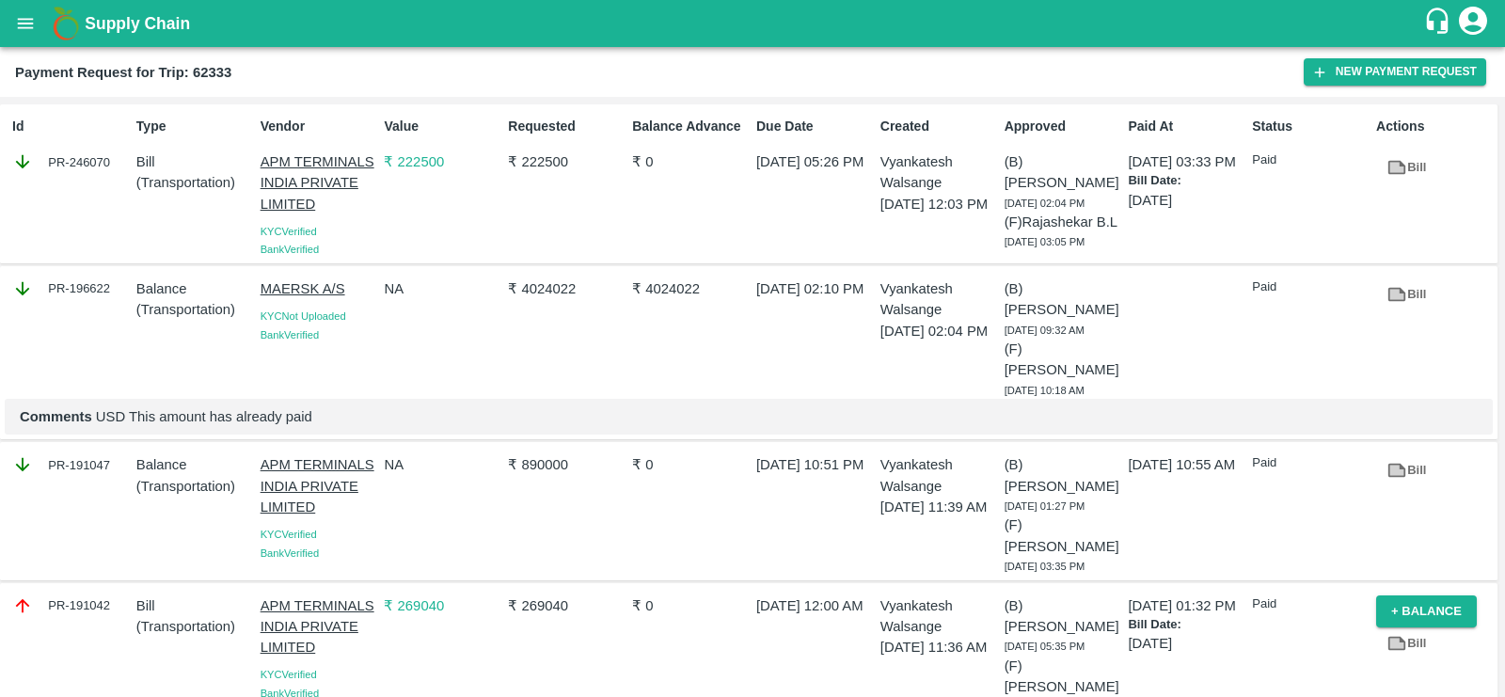
click at [15, 31] on icon "open drawer" at bounding box center [25, 23] width 21 height 21
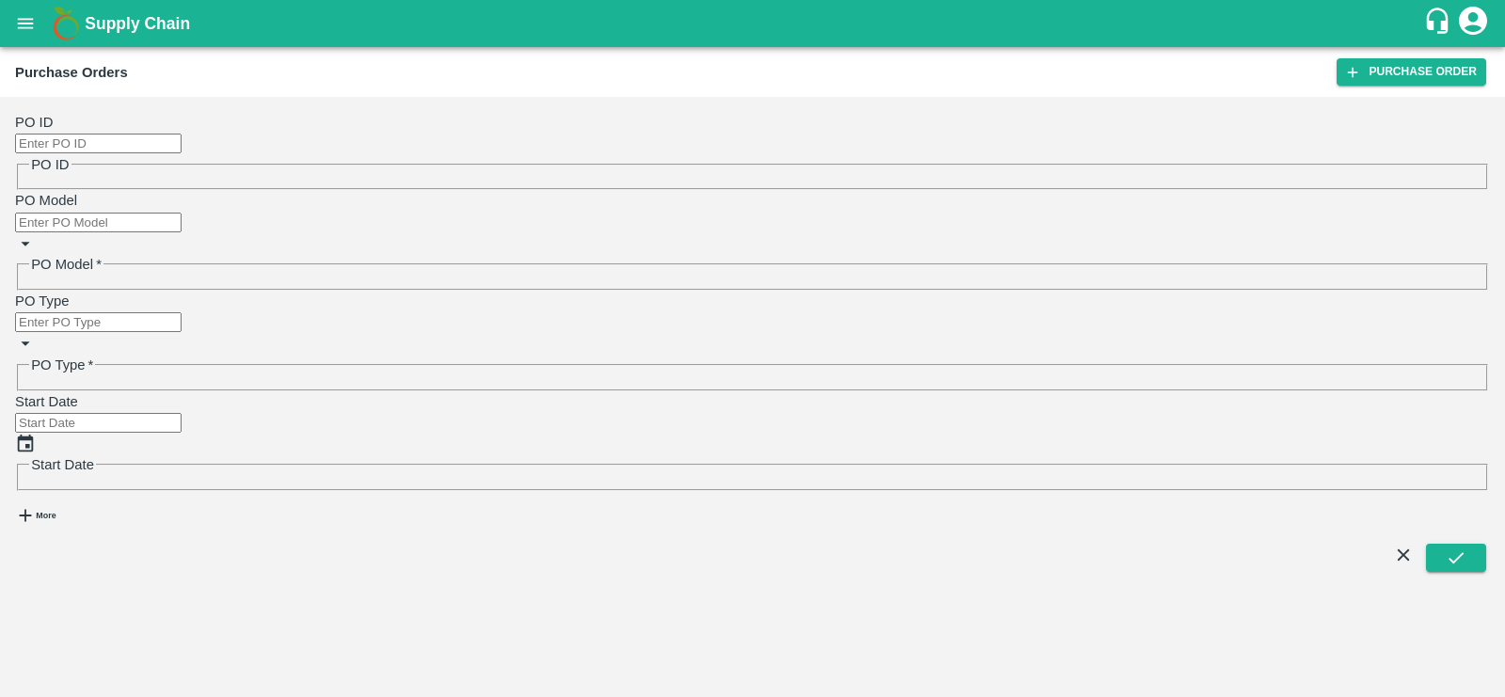
click at [128, 134] on input "PO ID" at bounding box center [98, 144] width 166 height 20
type input "158785"
click at [1446, 547] on icon "submit" at bounding box center [1455, 557] width 21 height 21
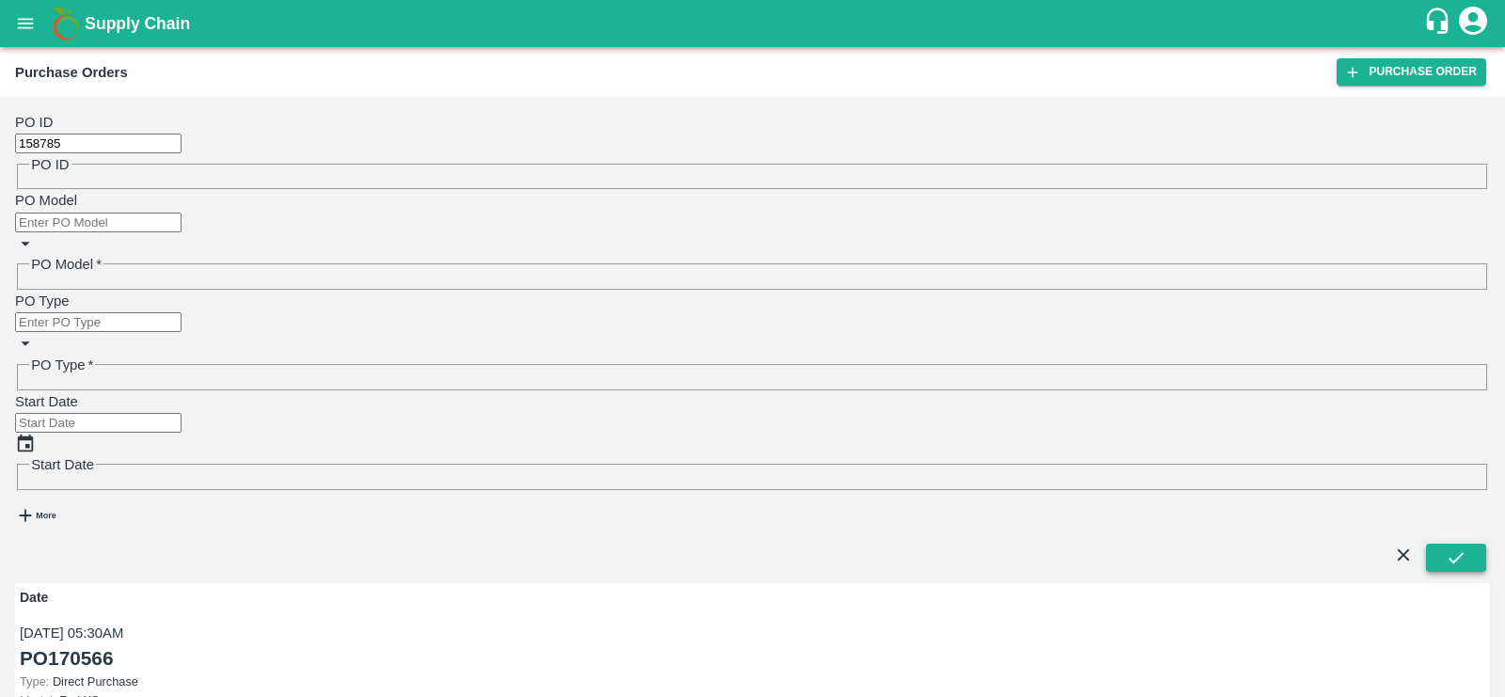
click at [1457, 547] on icon "submit" at bounding box center [1455, 557] width 21 height 21
click at [64, 643] on link "PO 158785" at bounding box center [66, 657] width 93 height 29
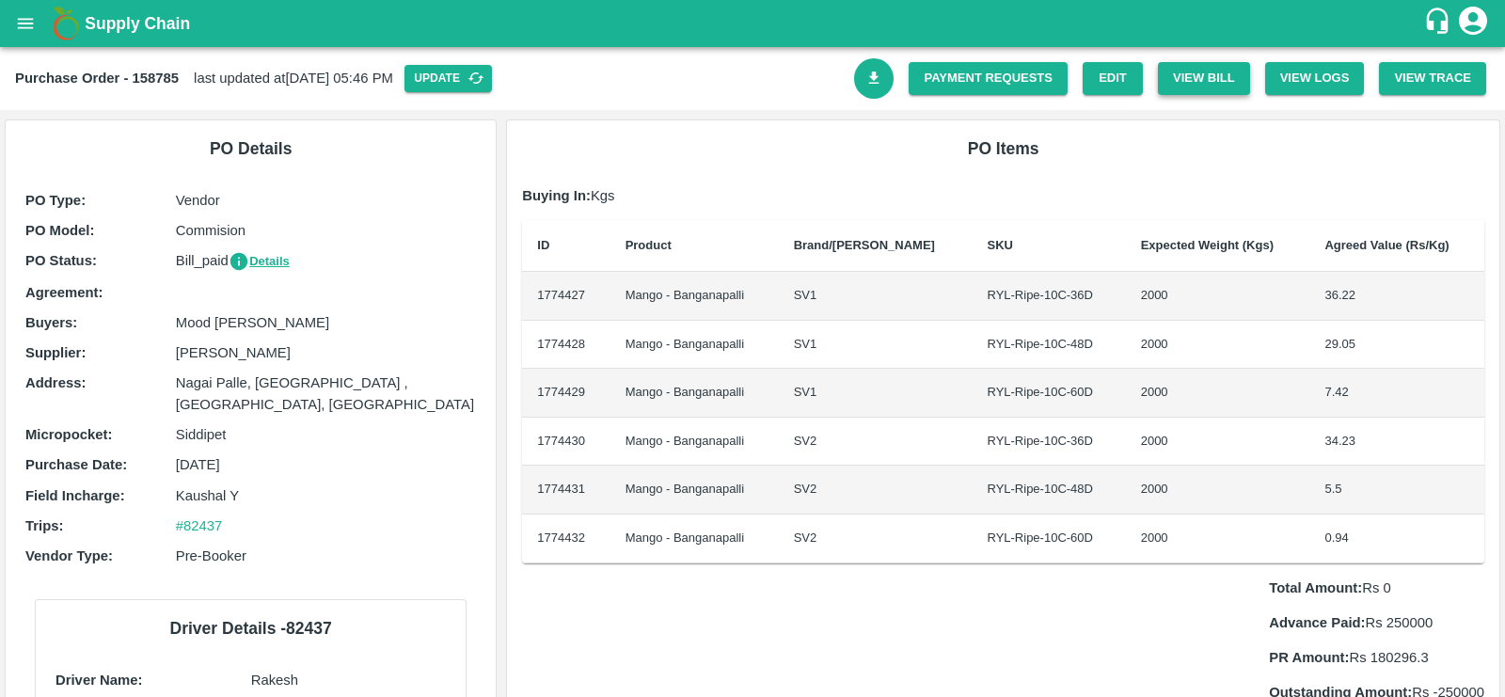
click at [1198, 83] on button "View Bill" at bounding box center [1204, 78] width 92 height 33
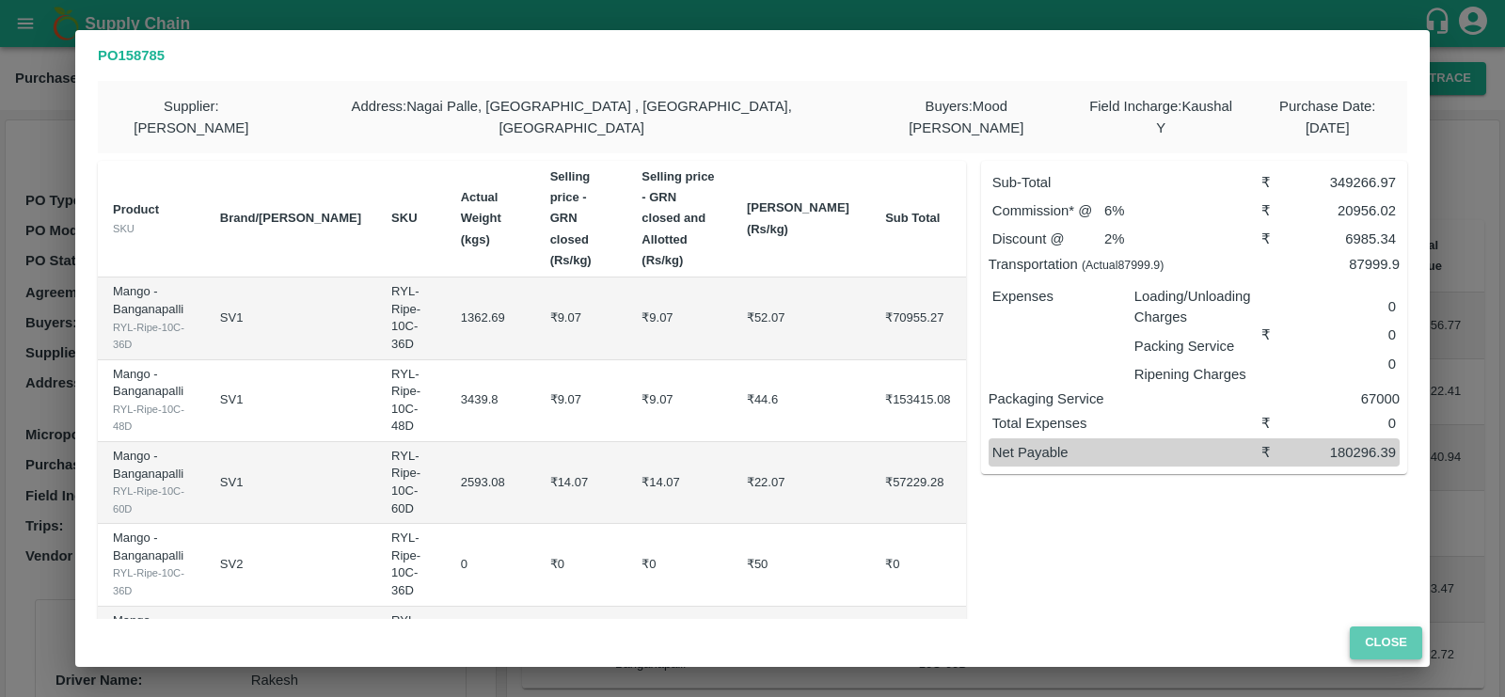
click at [1378, 636] on button "Close" at bounding box center [1385, 642] width 72 height 33
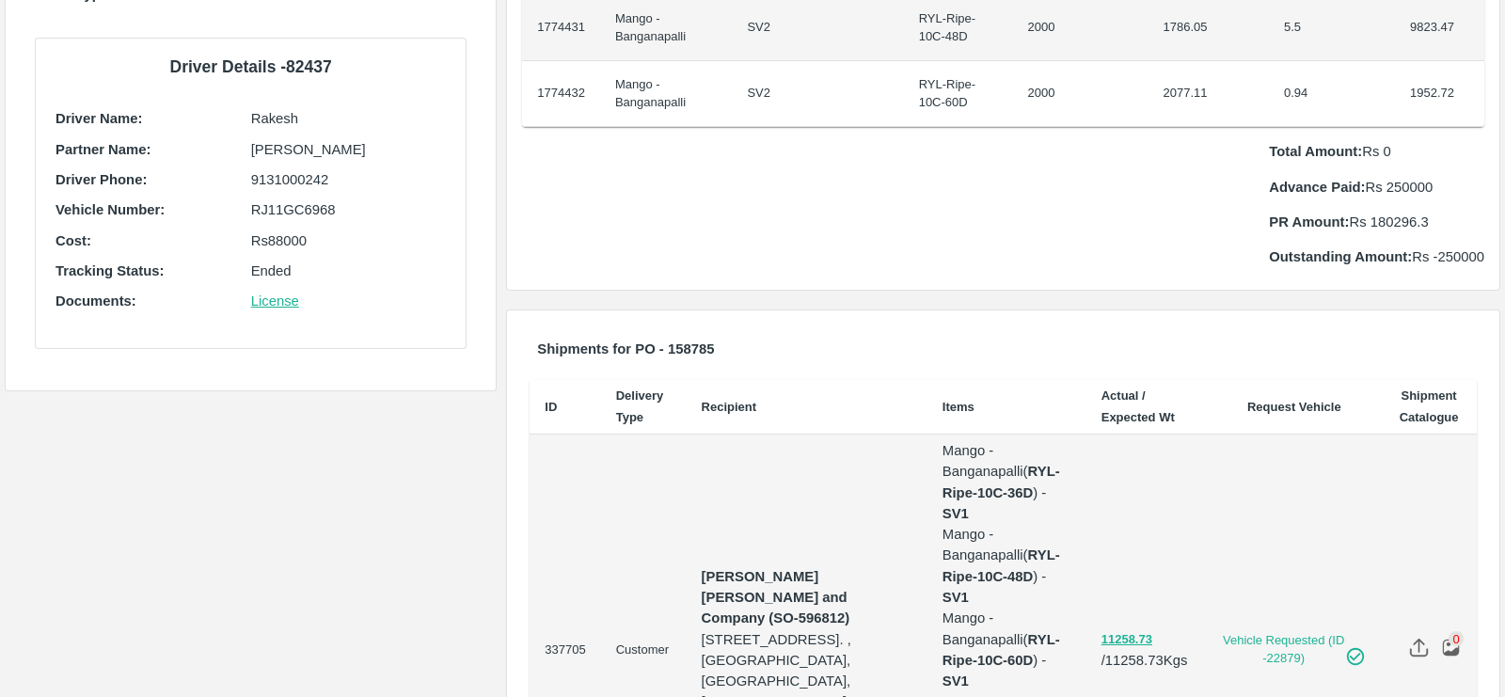
scroll to position [477, 0]
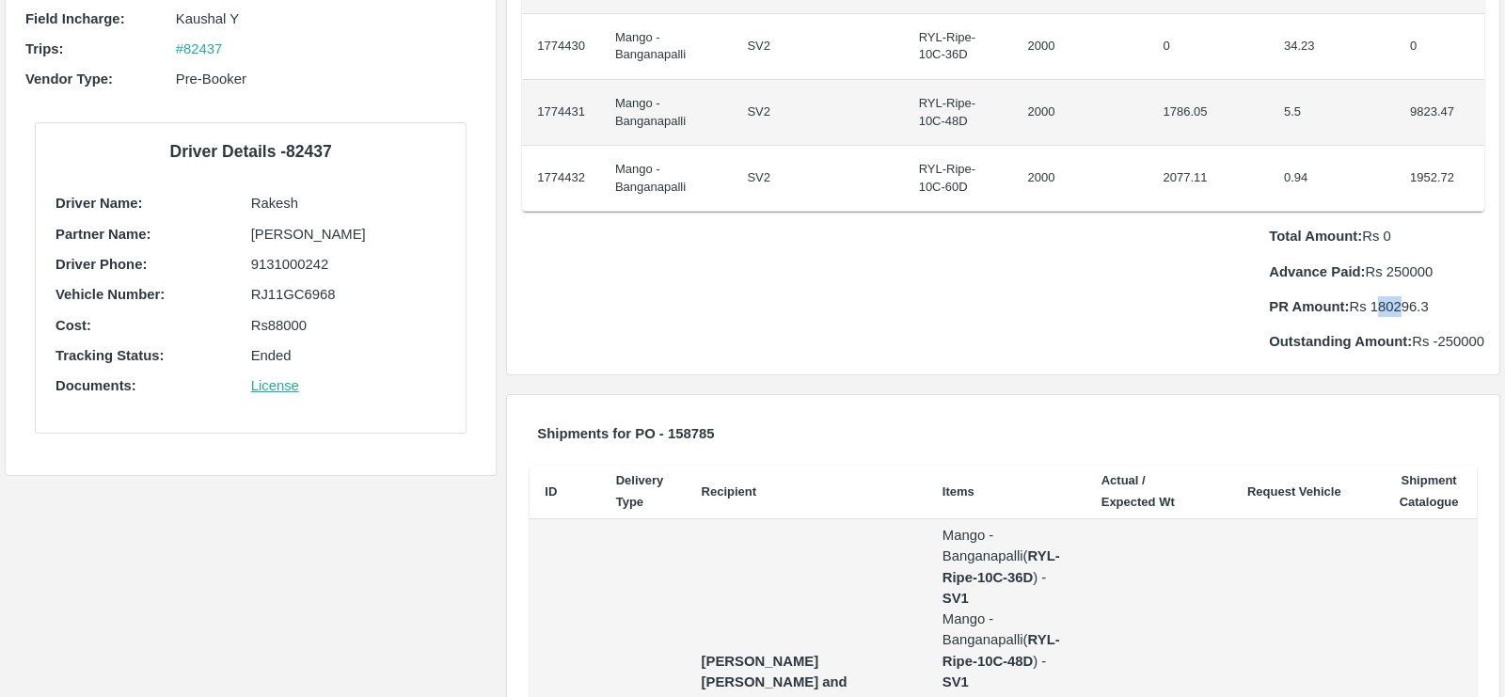
drag, startPoint x: 1375, startPoint y: 308, endPoint x: 1398, endPoint y: 308, distance: 23.5
click at [1398, 308] on p "PR Amount: Rs 180296.3" at bounding box center [1376, 306] width 215 height 21
drag, startPoint x: 1384, startPoint y: 304, endPoint x: 1432, endPoint y: 304, distance: 48.0
click at [1432, 304] on p "PR Amount: Rs 180296.3" at bounding box center [1376, 306] width 215 height 21
click at [1410, 263] on p "Advance Paid: Rs 250000" at bounding box center [1376, 271] width 215 height 21
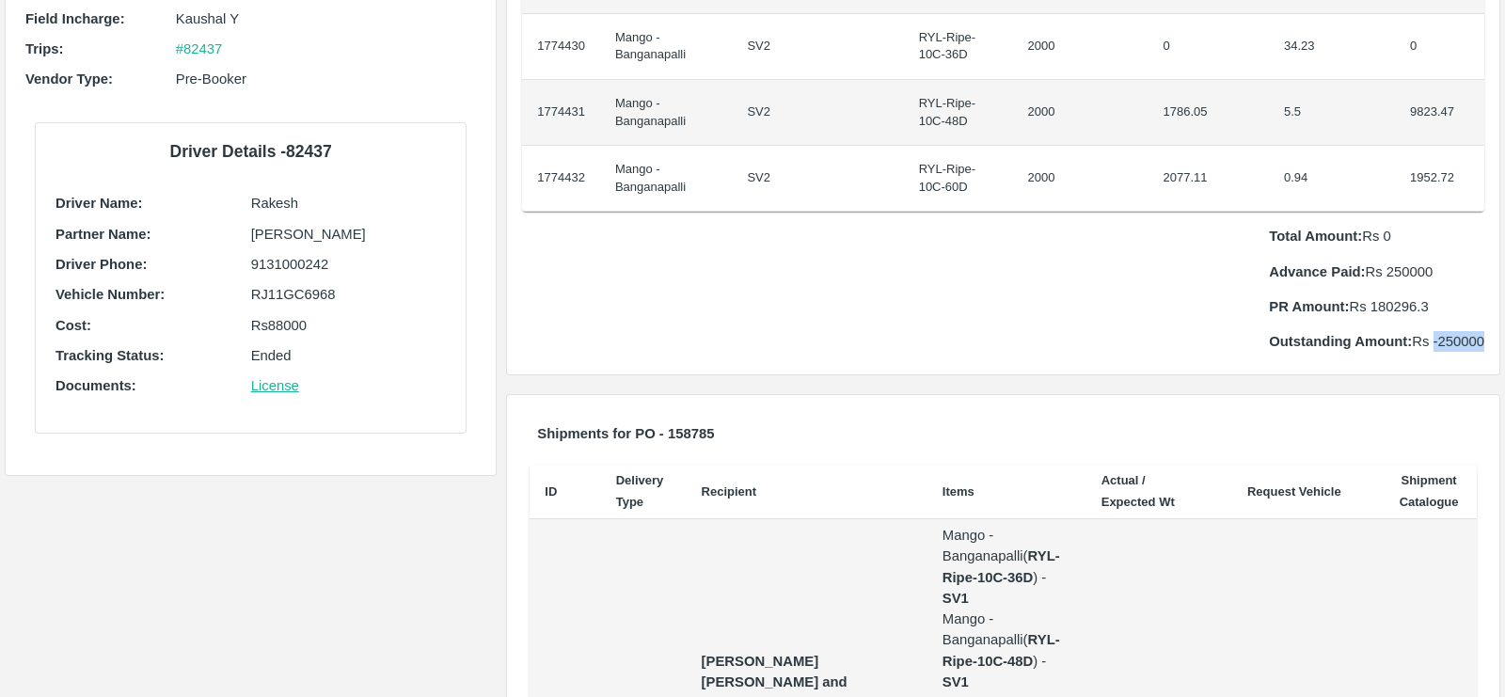
drag, startPoint x: 1430, startPoint y: 340, endPoint x: 1501, endPoint y: 334, distance: 70.8
click at [1501, 334] on div "Supply Chain Purchase Order - 158785 last updated at [DATE] 05:46 PM Update Pay…" at bounding box center [752, 348] width 1505 height 697
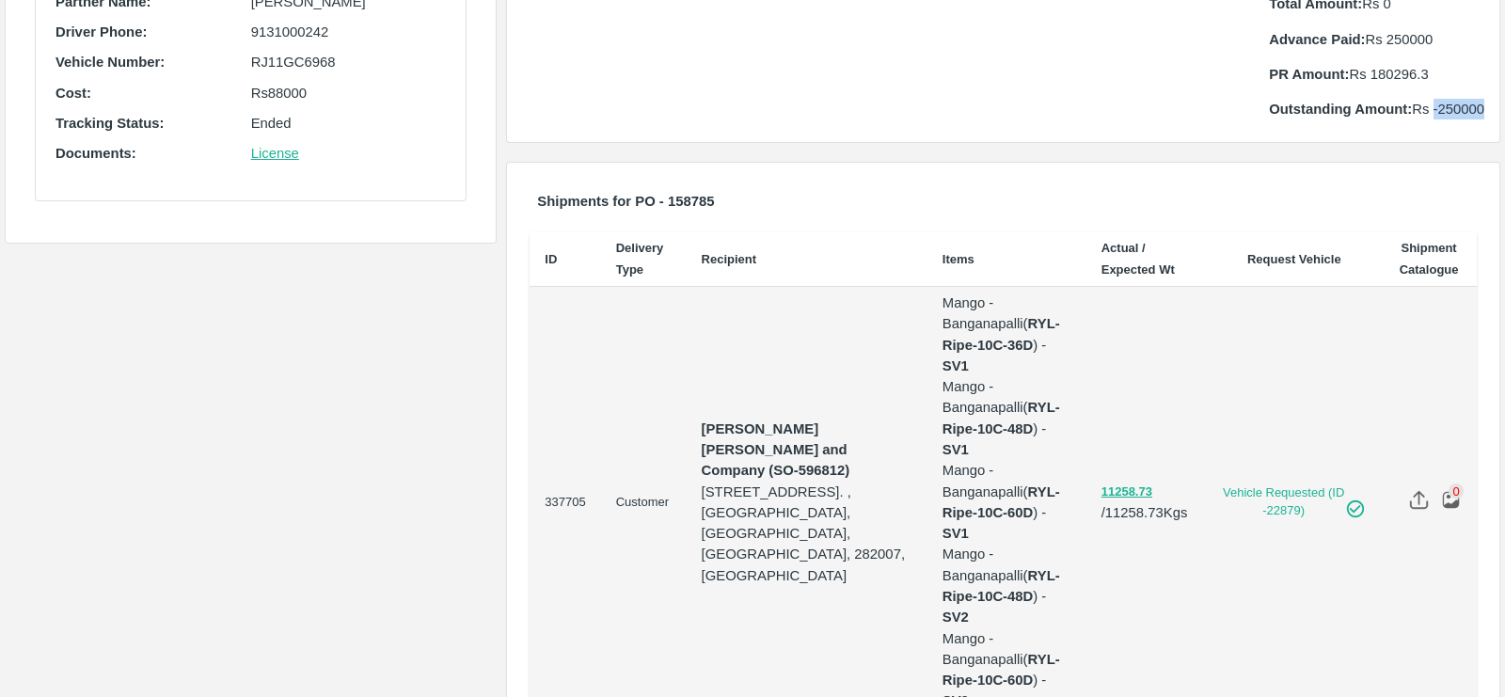
scroll to position [0, 0]
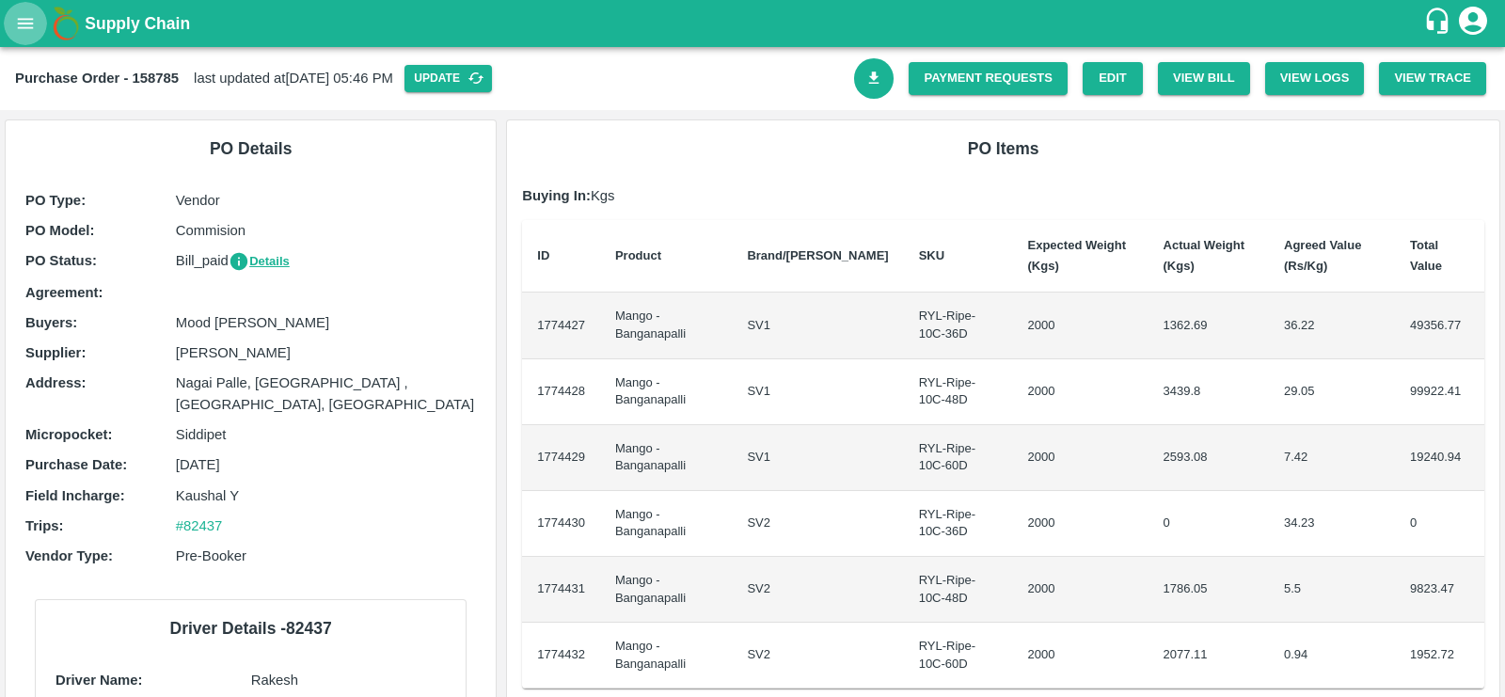
click at [27, 20] on icon "open drawer" at bounding box center [26, 23] width 16 height 10
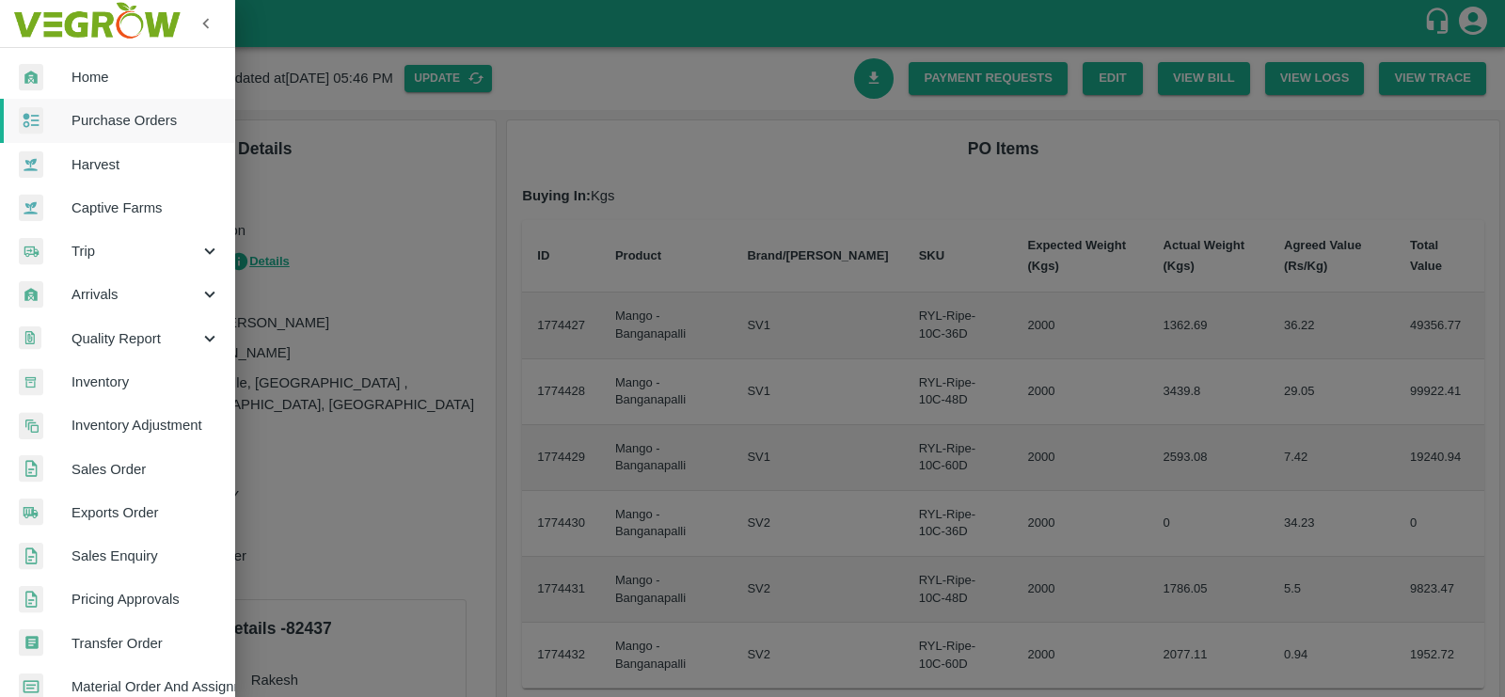
click at [113, 265] on div "Trip" at bounding box center [117, 250] width 235 height 43
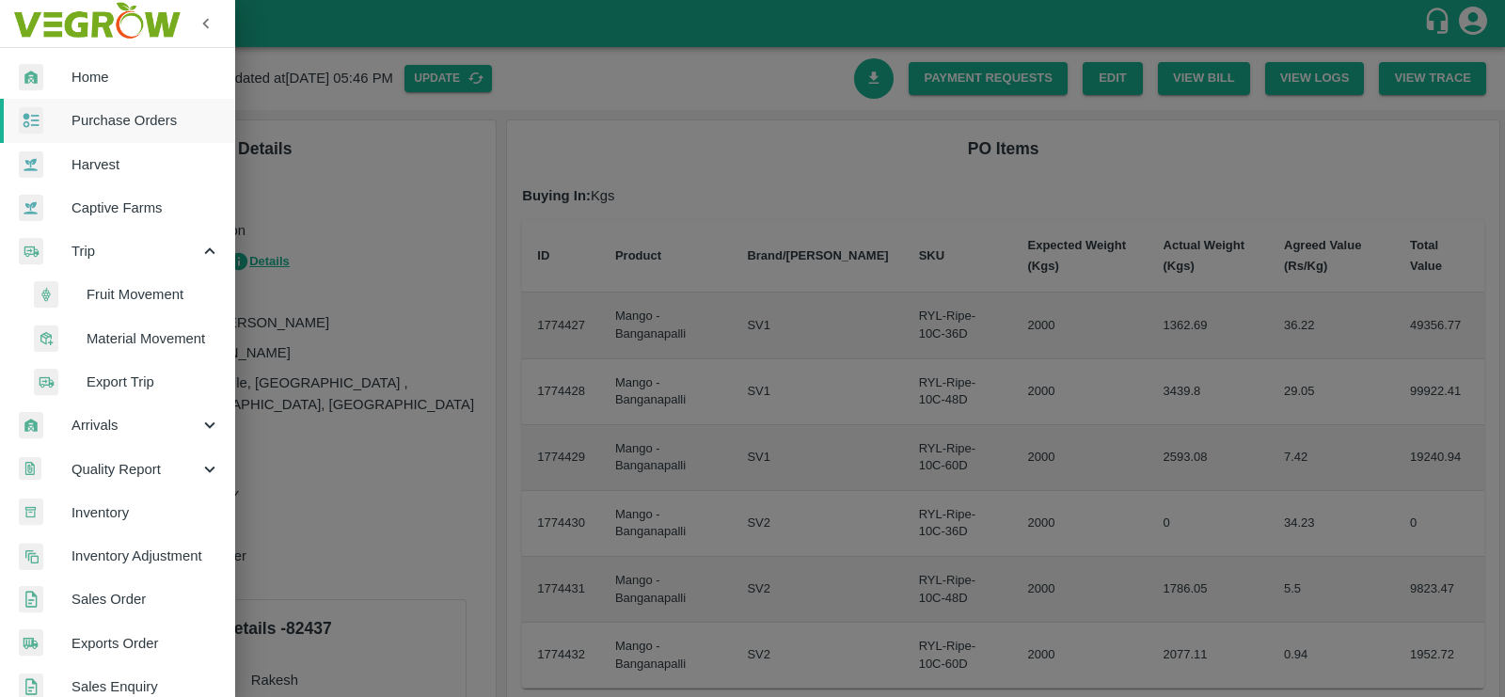
click at [118, 291] on span "Fruit Movement" at bounding box center [154, 294] width 134 height 21
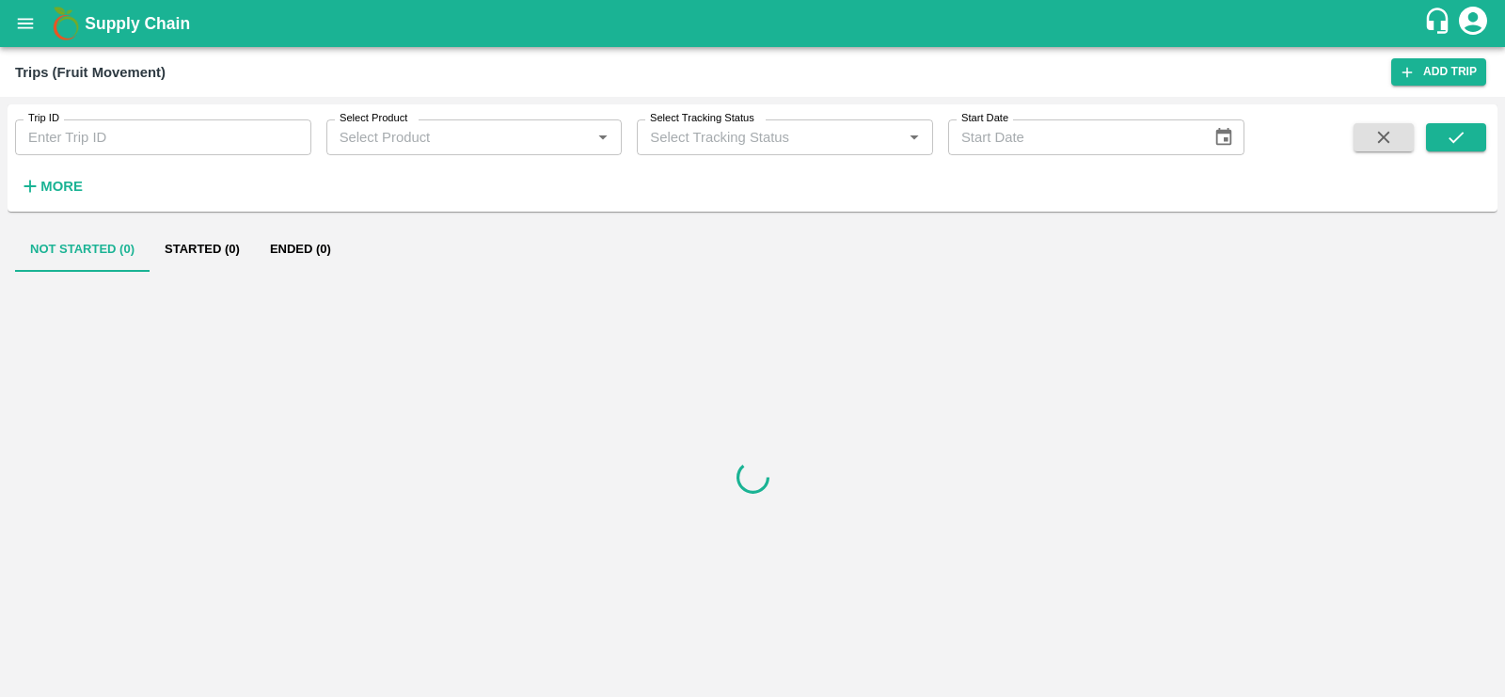
click at [108, 145] on input "Trip ID" at bounding box center [163, 137] width 296 height 36
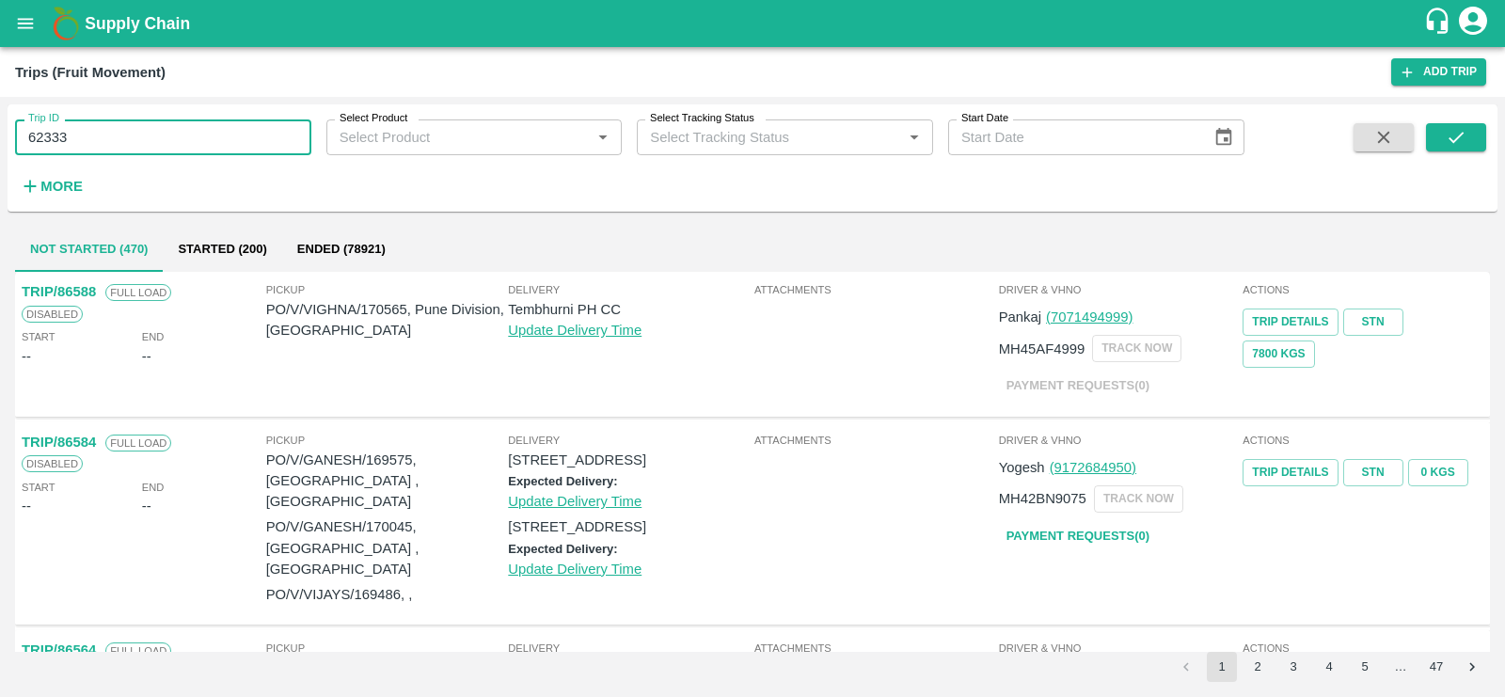
type input "62333"
click at [1455, 133] on icon "submit" at bounding box center [1455, 137] width 21 height 21
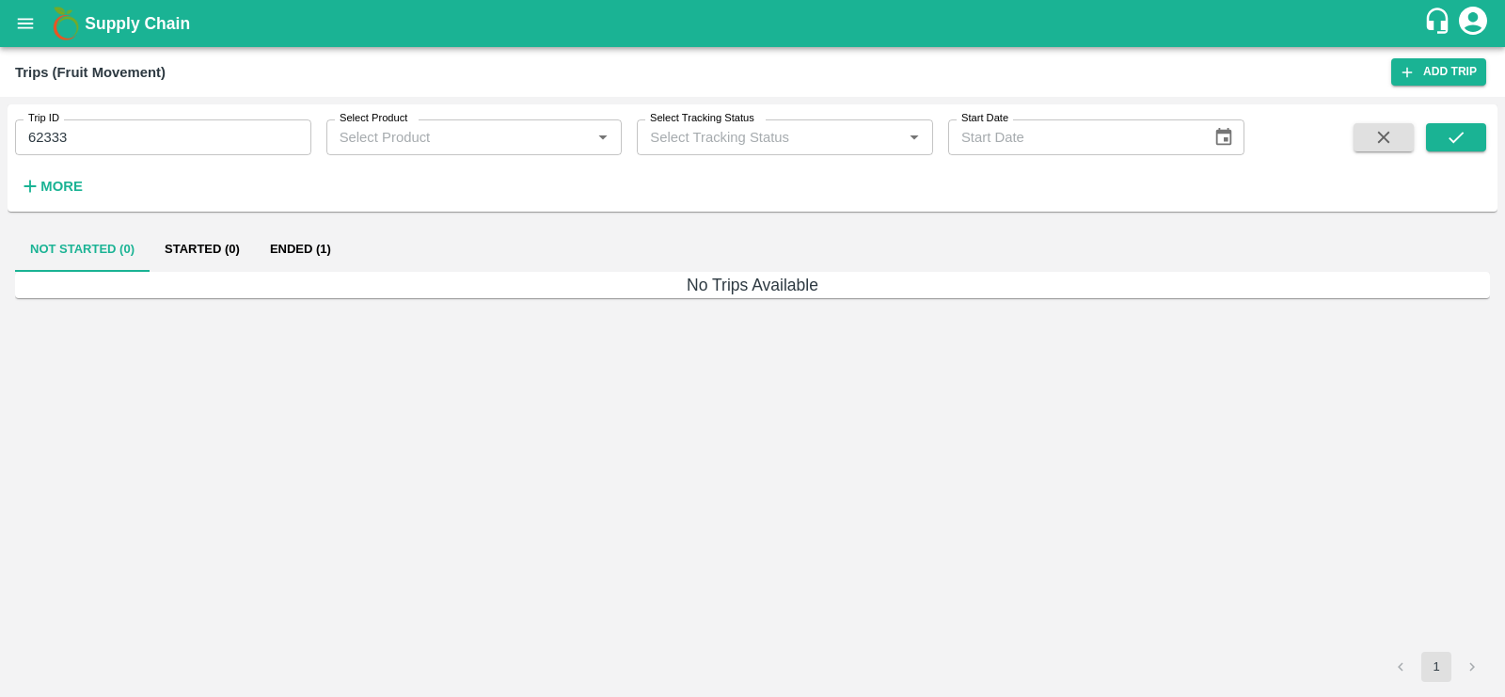
click at [285, 246] on button "Ended (1)" at bounding box center [300, 249] width 91 height 45
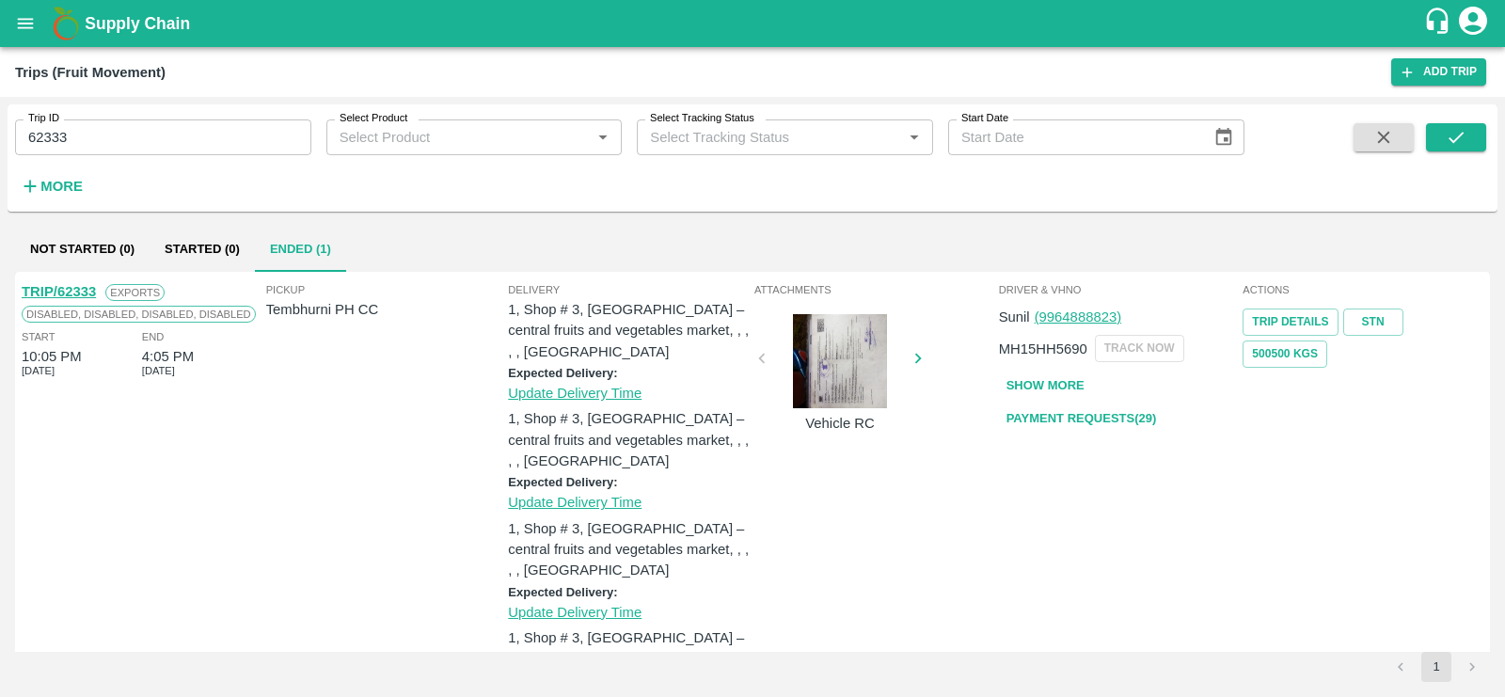
click at [1080, 417] on link "Payment Requests( 29 )" at bounding box center [1082, 418] width 166 height 33
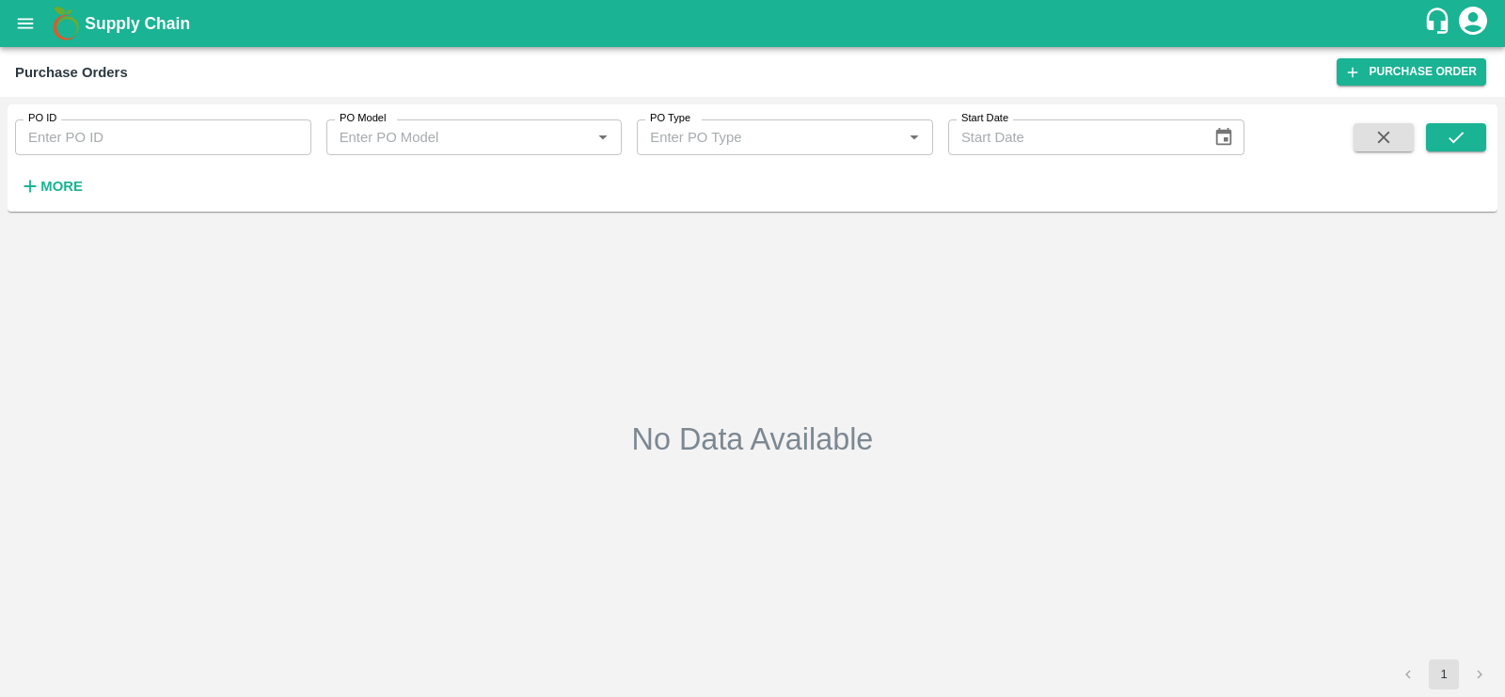
type input "161691"
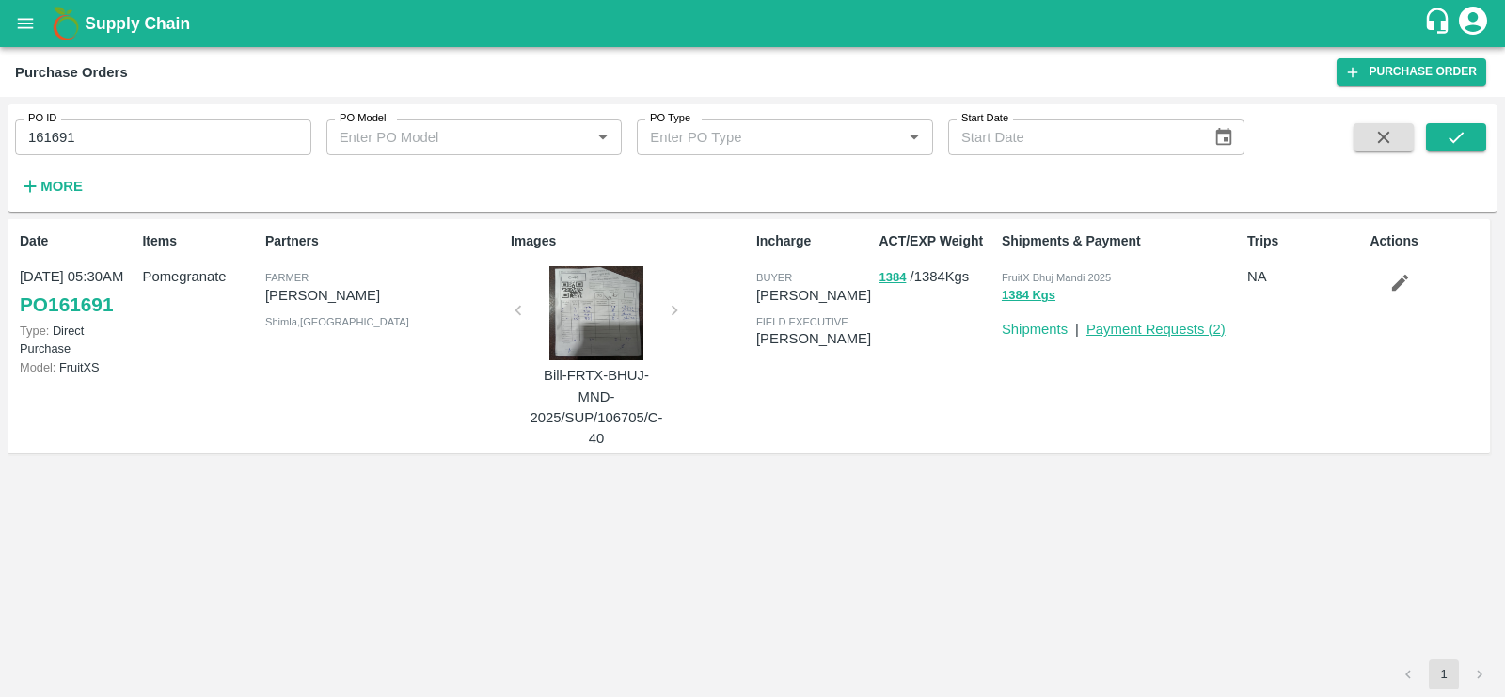
click at [1205, 328] on link "Payment Requests ( 2 )" at bounding box center [1155, 329] width 139 height 15
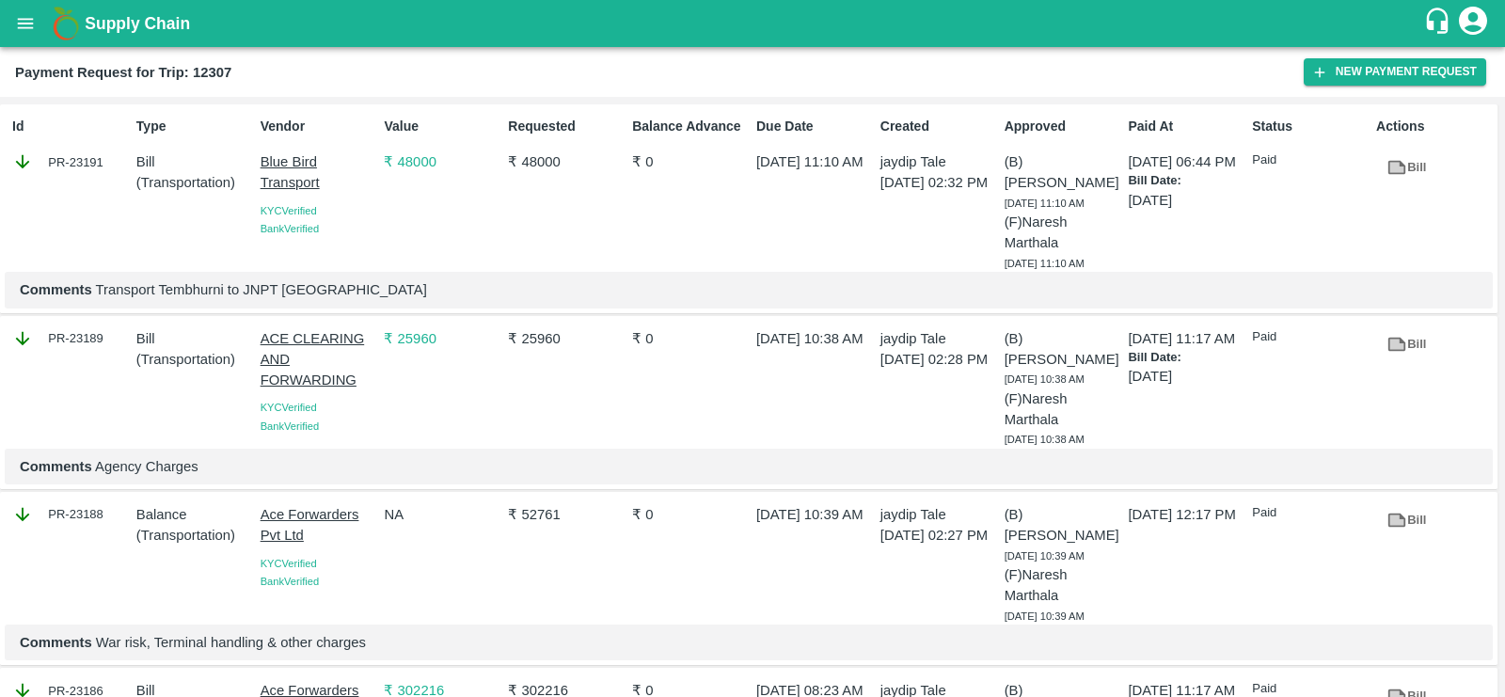
scroll to position [161, 0]
